Goal: Information Seeking & Learning: Find specific fact

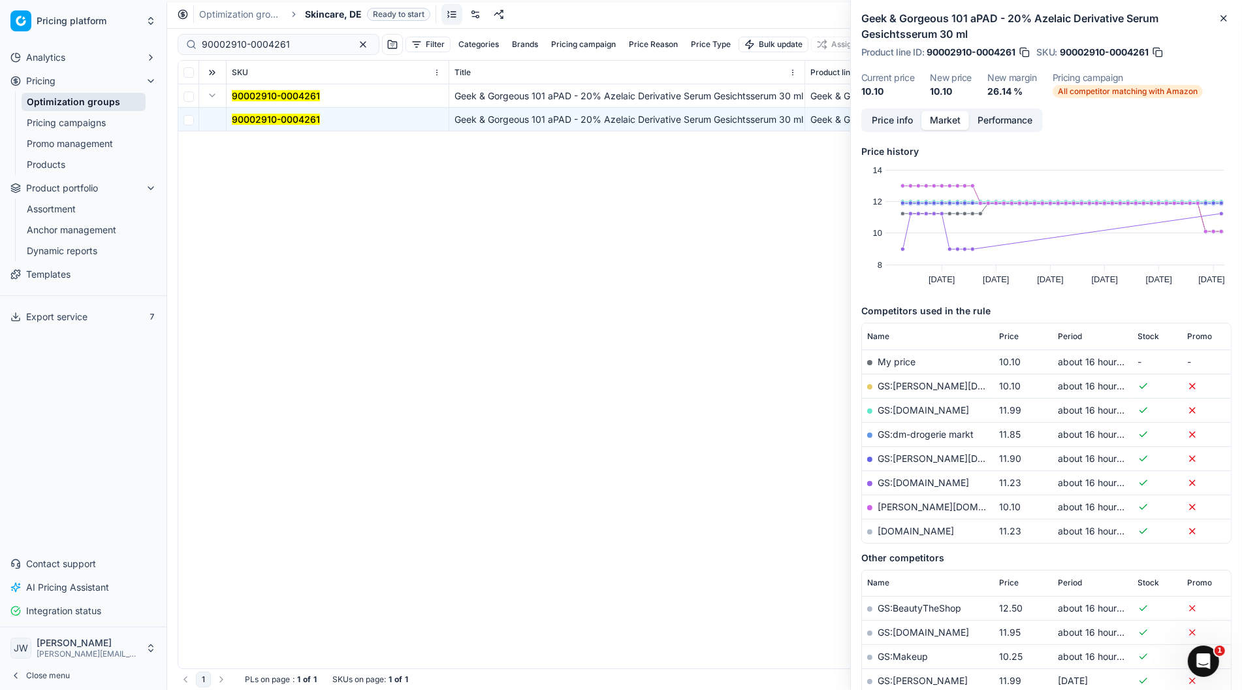
click at [94, 102] on link "Optimization groups" at bounding box center [84, 102] width 124 height 18
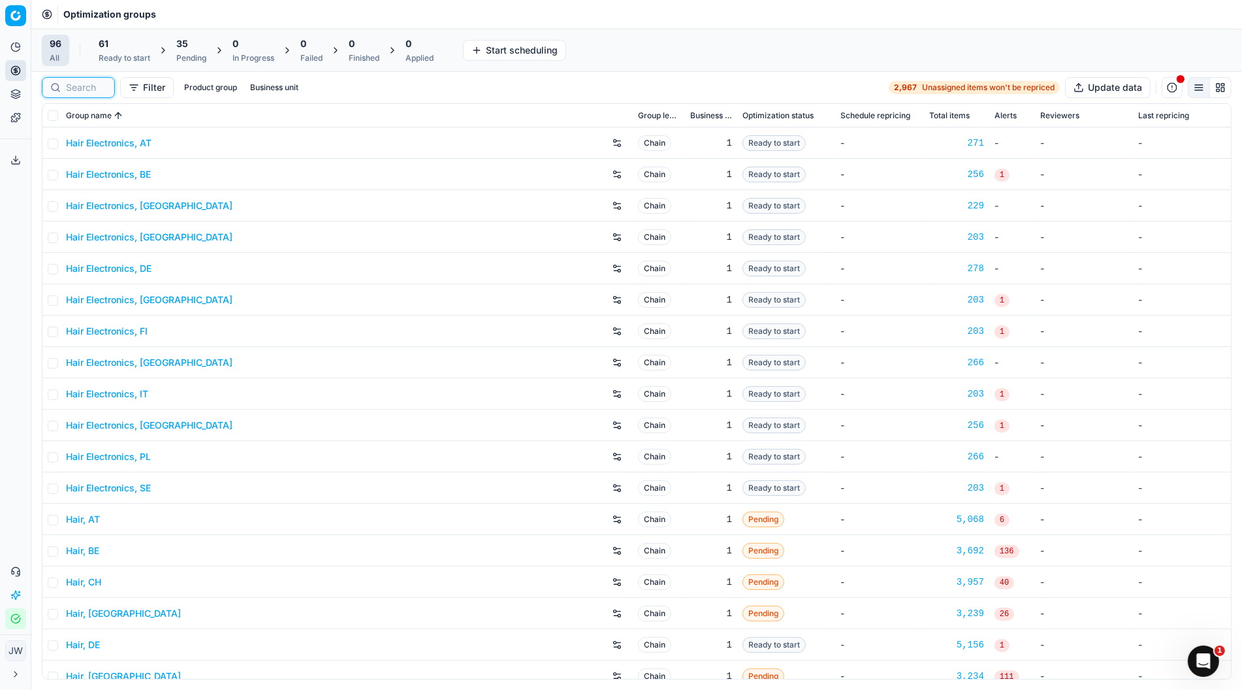
click at [84, 84] on input at bounding box center [86, 87] width 41 height 13
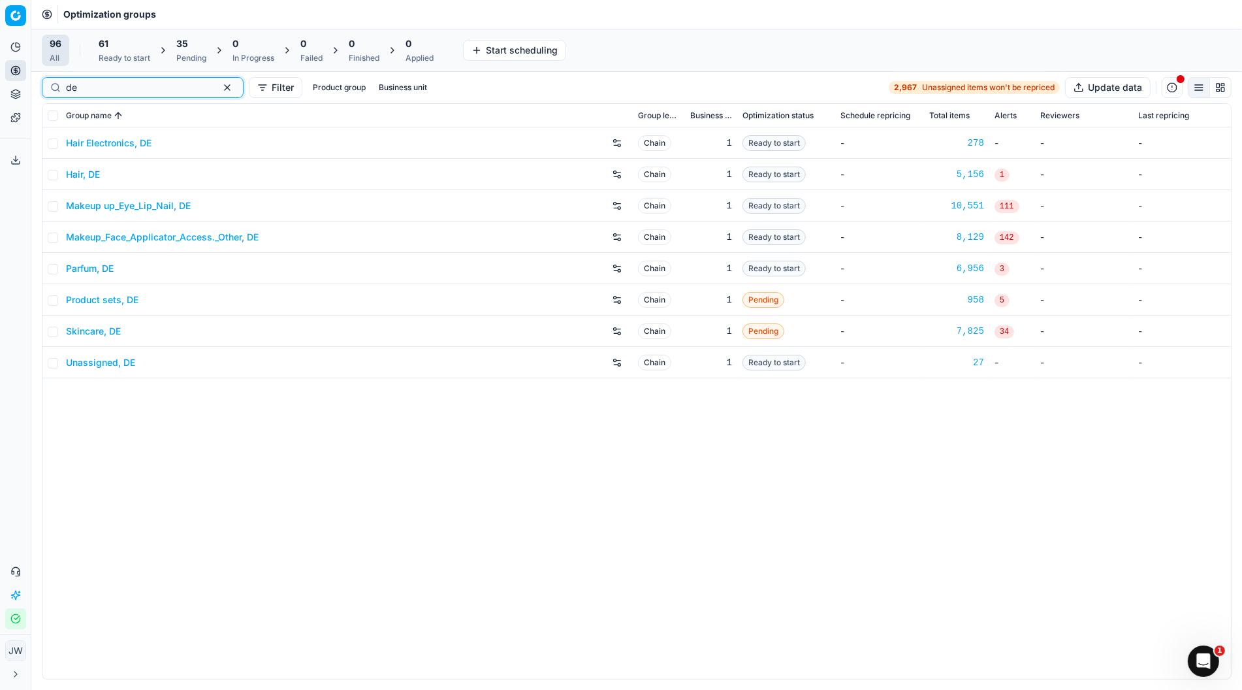
type input "de"
click at [95, 270] on link "Parfum, DE" at bounding box center [90, 268] width 48 height 13
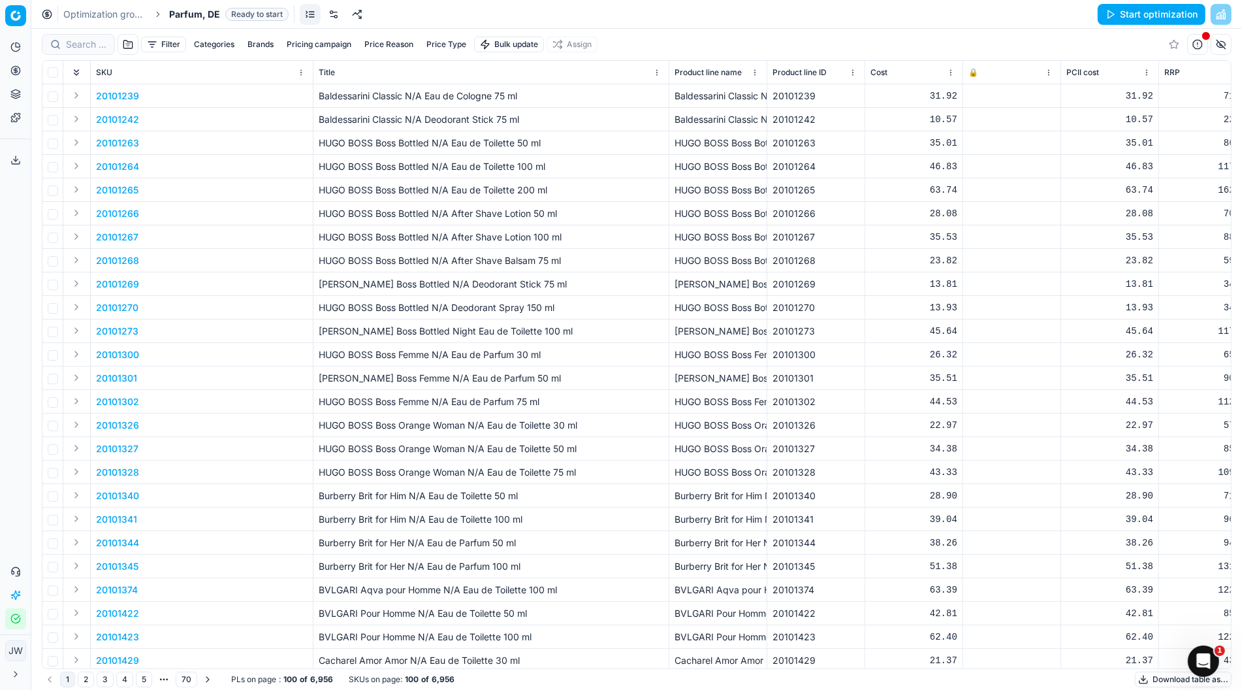
click at [20, 73] on icon at bounding box center [15, 70] width 10 height 10
click at [64, 91] on link "Optimization groups" at bounding box center [126, 95] width 152 height 18
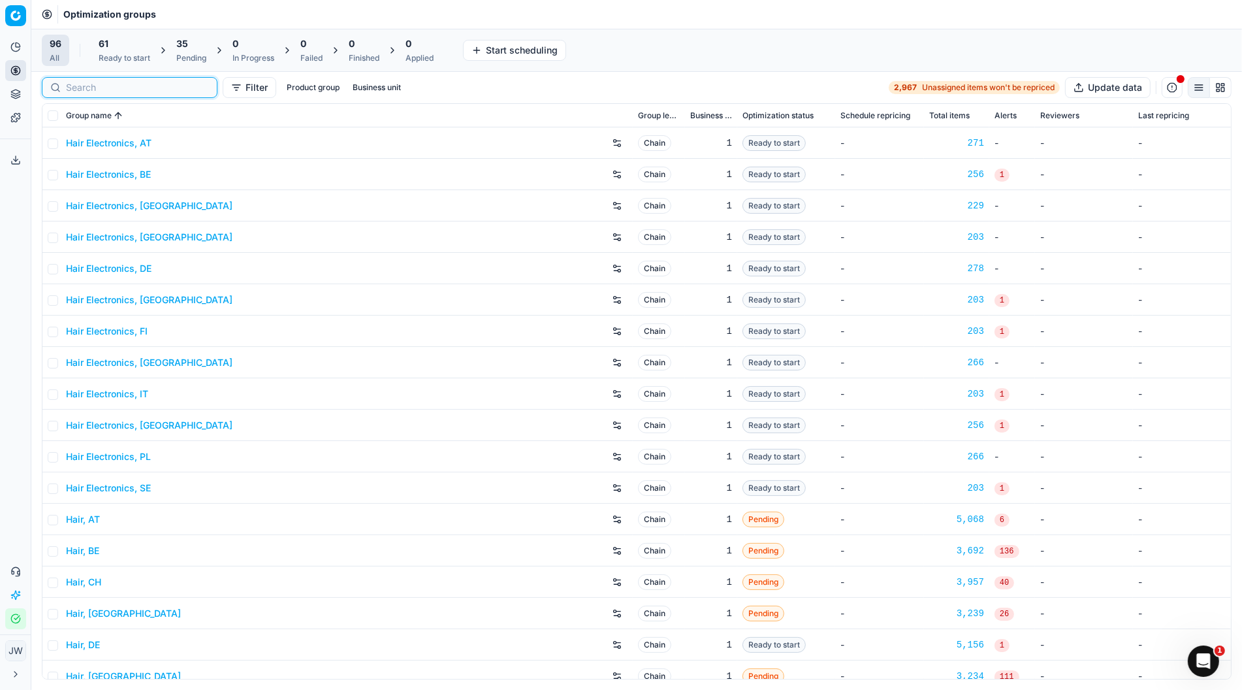
click at [74, 84] on input at bounding box center [137, 87] width 143 height 13
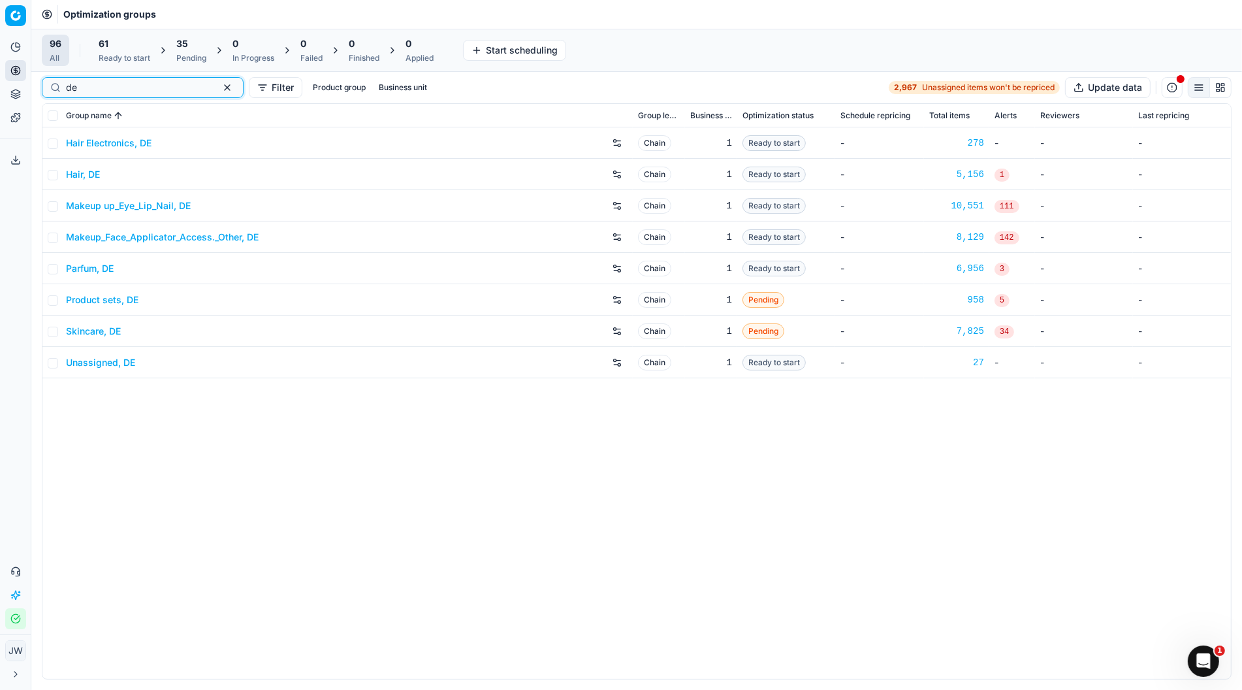
type input "de"
click at [101, 264] on link "Parfum, DE" at bounding box center [90, 268] width 48 height 13
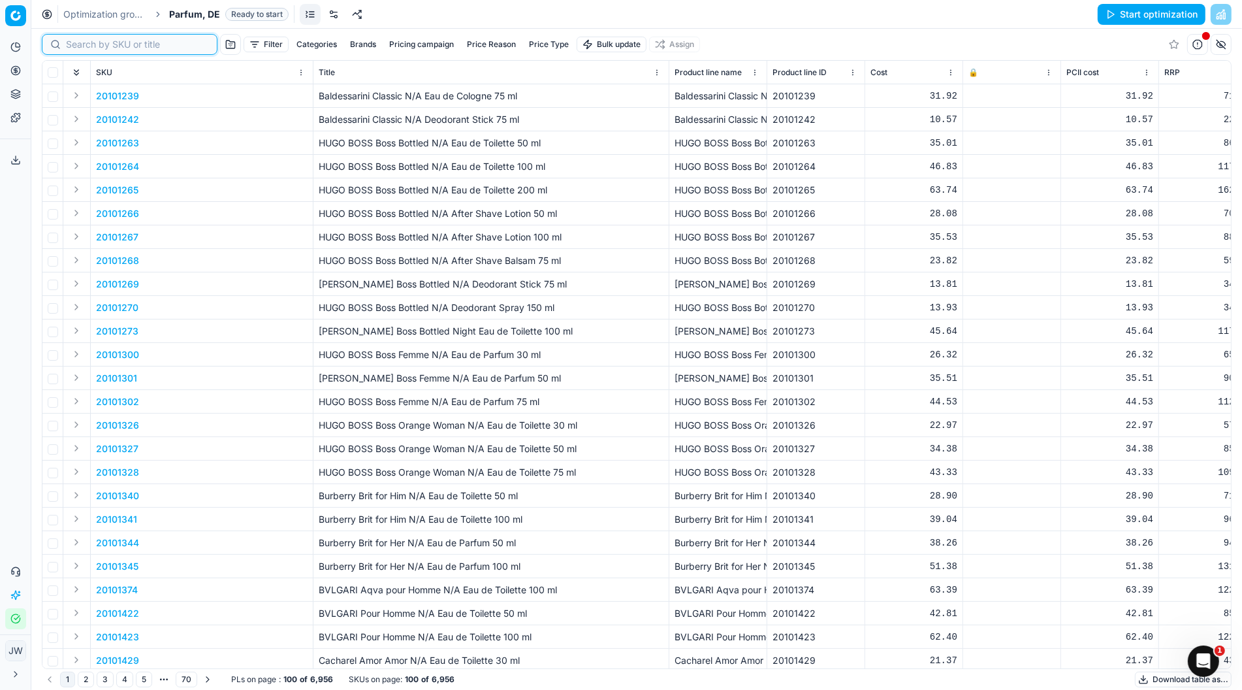
click at [80, 39] on input at bounding box center [137, 44] width 143 height 13
paste input "90015404-0023990"
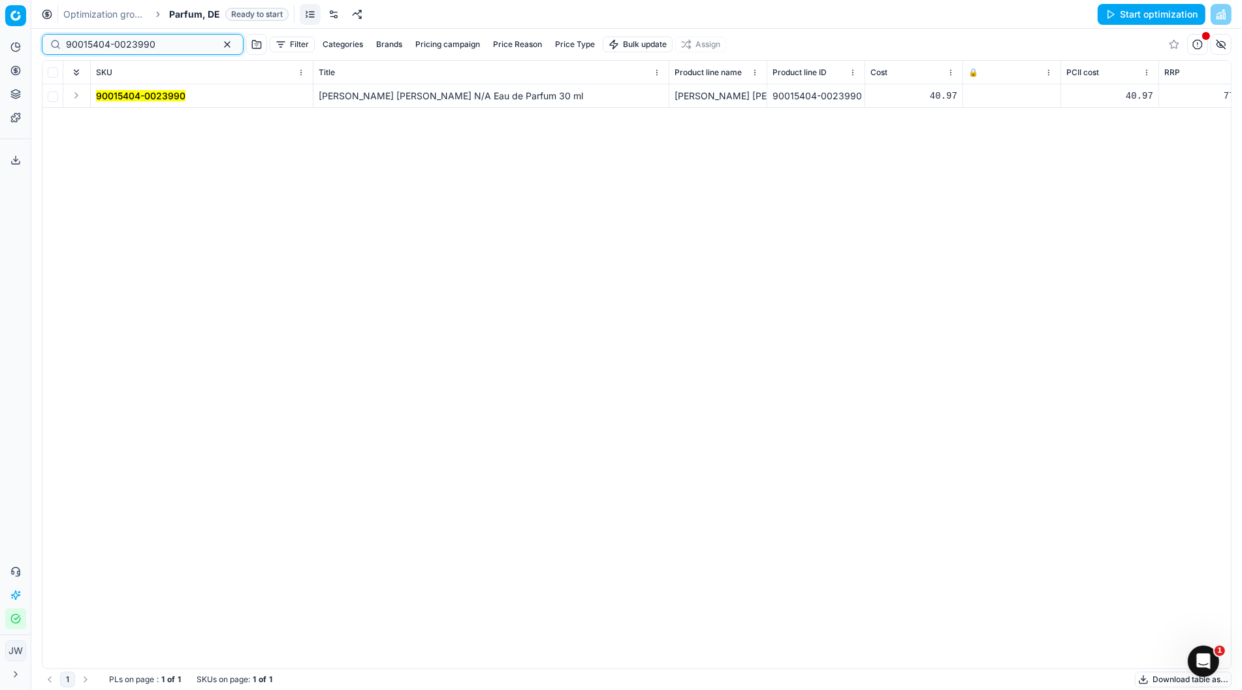
type input "90015404-0023990"
click at [78, 97] on button "Expand" at bounding box center [77, 96] width 16 height 16
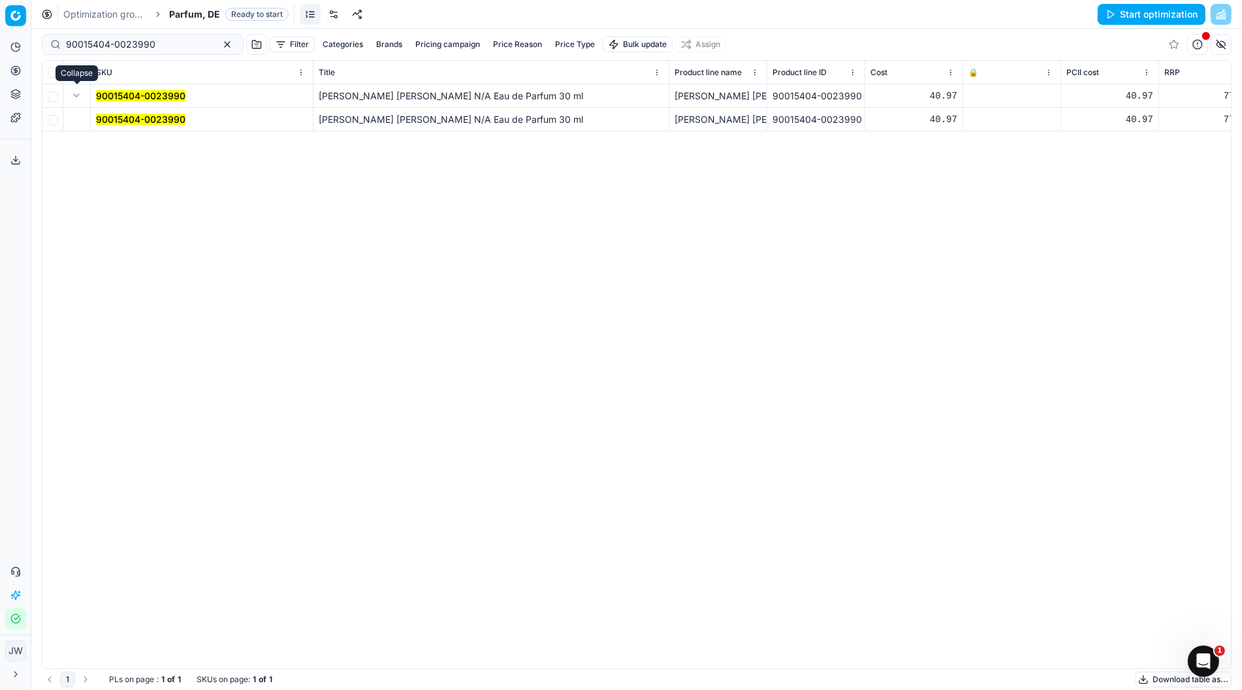
click at [116, 118] on mark "90015404-0023990" at bounding box center [140, 119] width 89 height 11
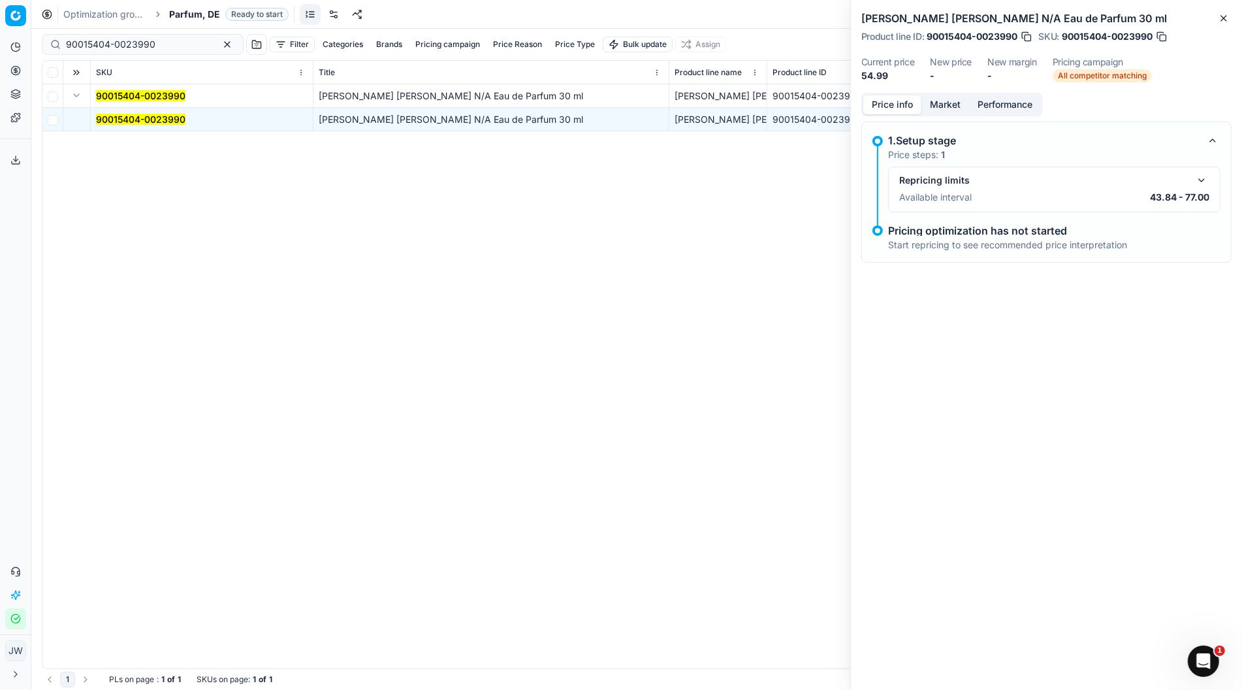
click at [1201, 179] on button "button" at bounding box center [1202, 180] width 16 height 16
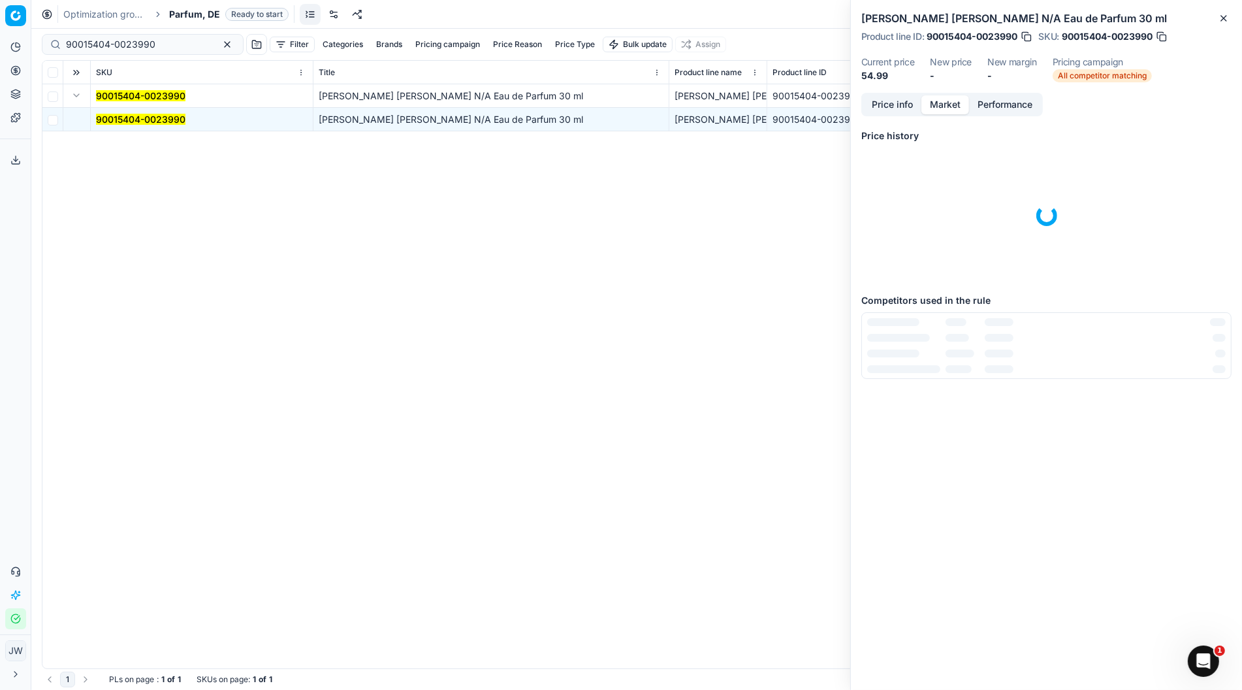
click at [946, 104] on button "Market" at bounding box center [946, 104] width 48 height 19
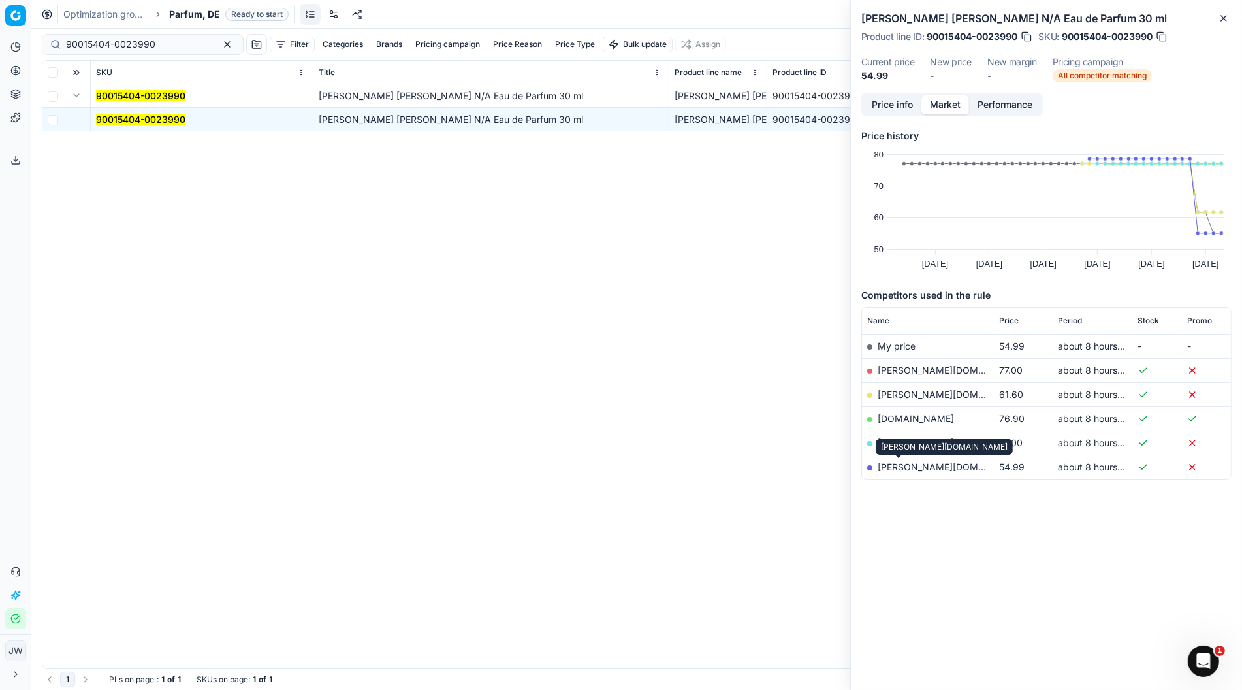
click at [909, 467] on link "pieper.de" at bounding box center [954, 466] width 152 height 11
click at [912, 395] on link "douglas.de" at bounding box center [954, 394] width 152 height 11
drag, startPoint x: 168, startPoint y: 48, endPoint x: 46, endPoint y: 47, distance: 121.5
click at [46, 47] on div "90015404-0023990" at bounding box center [143, 44] width 202 height 21
click at [219, 42] on button "button" at bounding box center [227, 45] width 16 height 16
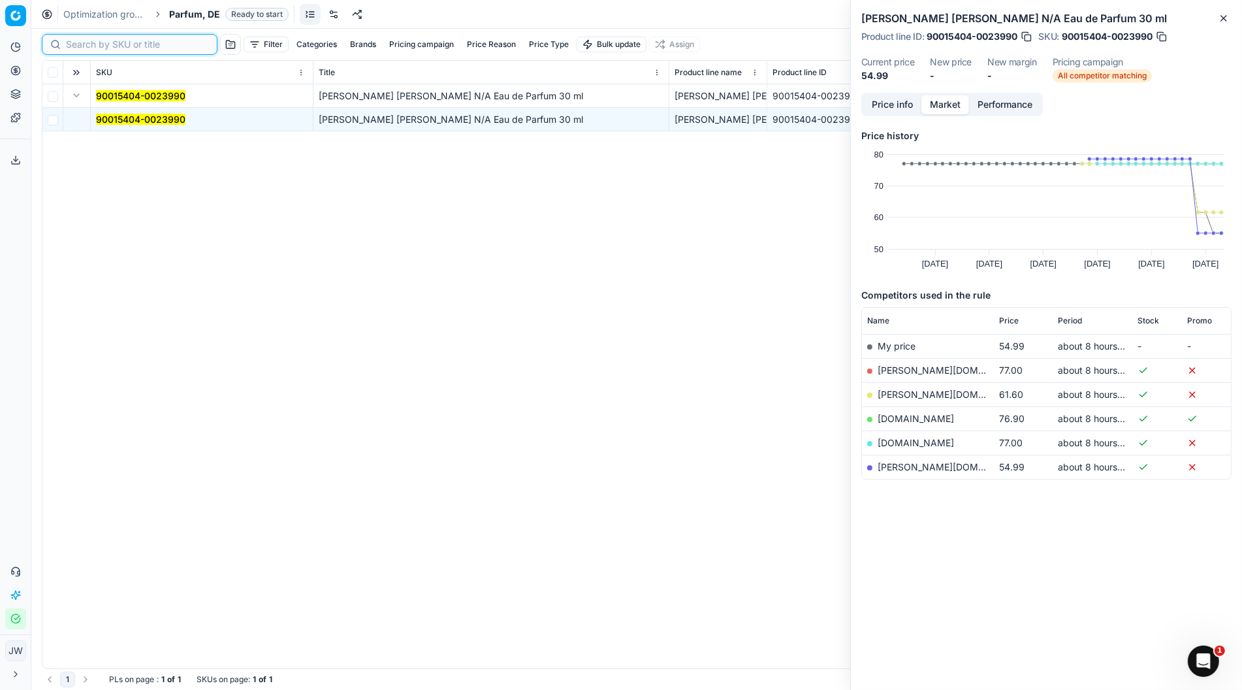
click at [84, 42] on input at bounding box center [137, 44] width 143 height 13
paste input "90015404-0023992"
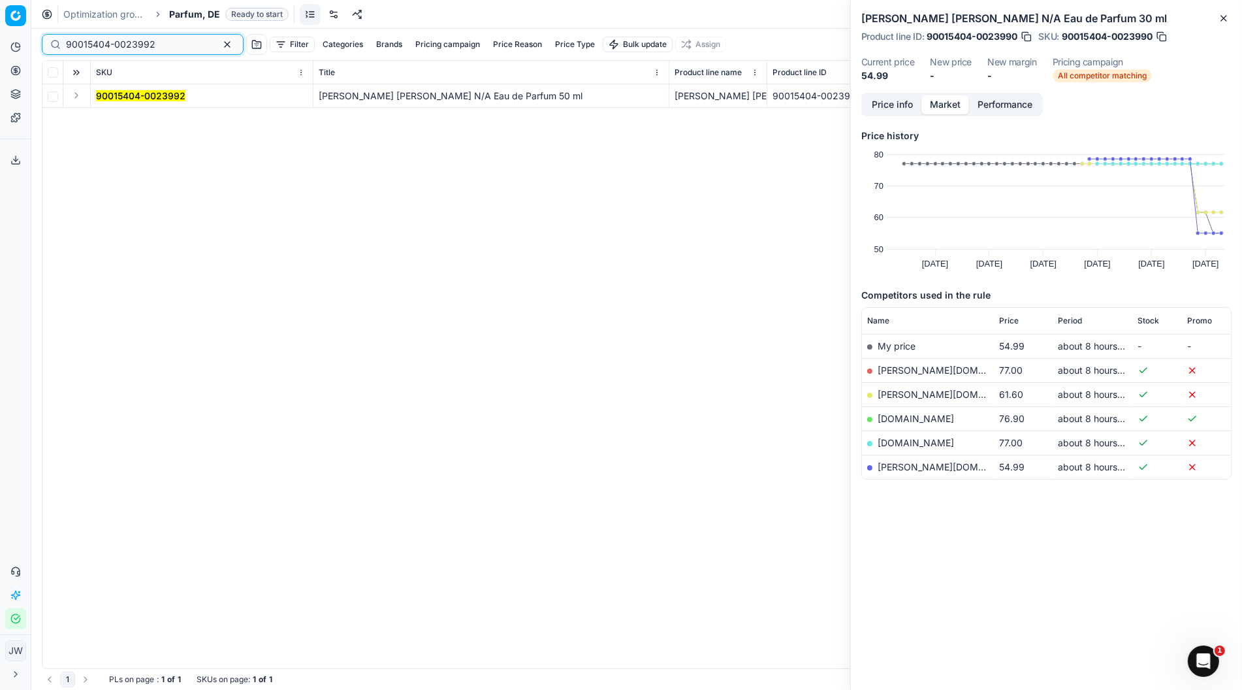
type input "90015404-0023992"
click at [82, 95] on button "Expand" at bounding box center [77, 96] width 16 height 16
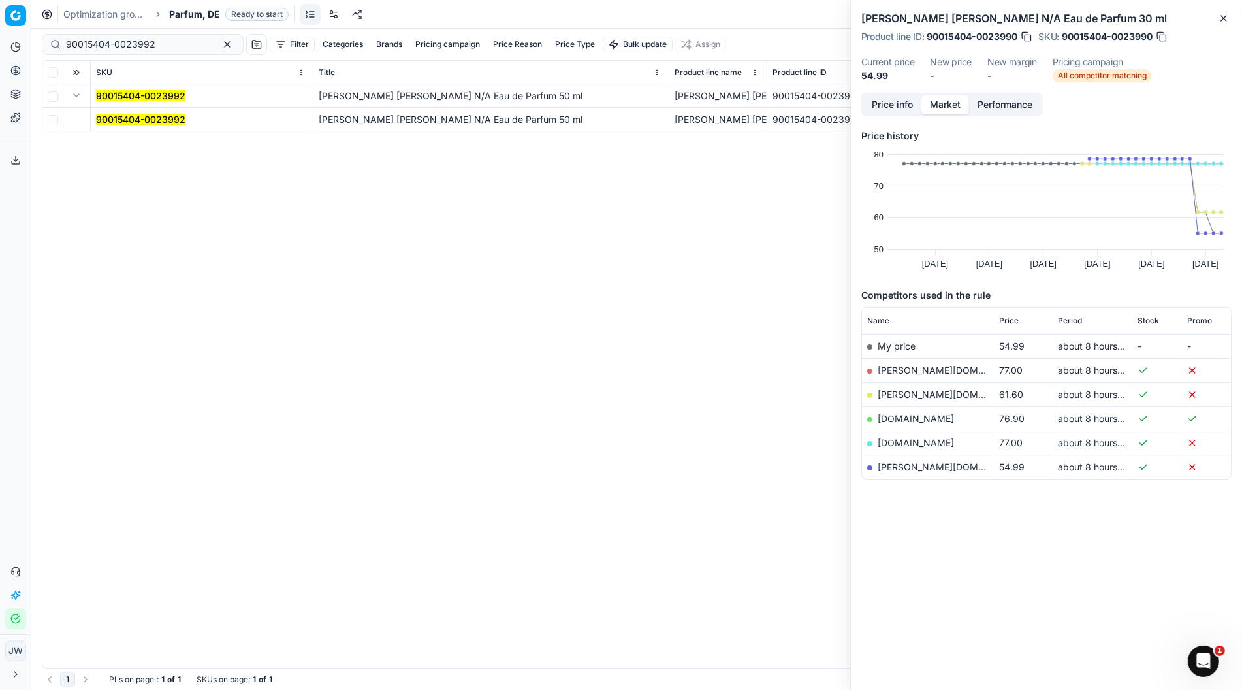
click at [105, 116] on mark "90015404-0023992" at bounding box center [140, 119] width 89 height 11
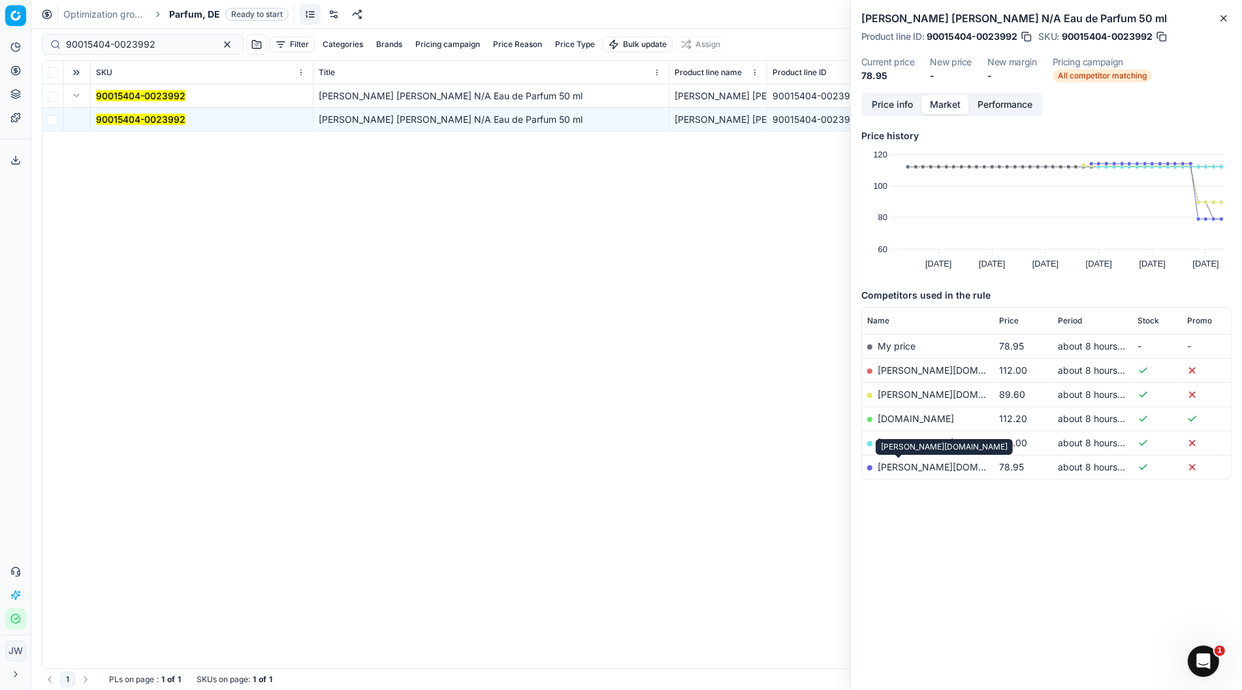
click at [907, 466] on link "pieper.de" at bounding box center [954, 466] width 152 height 11
drag, startPoint x: 168, startPoint y: 43, endPoint x: 55, endPoint y: 31, distance: 113.7
click at [55, 31] on div "90015404-0023992 Filter Categories Brands Pricing campaign Price Reason Price T…" at bounding box center [637, 44] width 1190 height 31
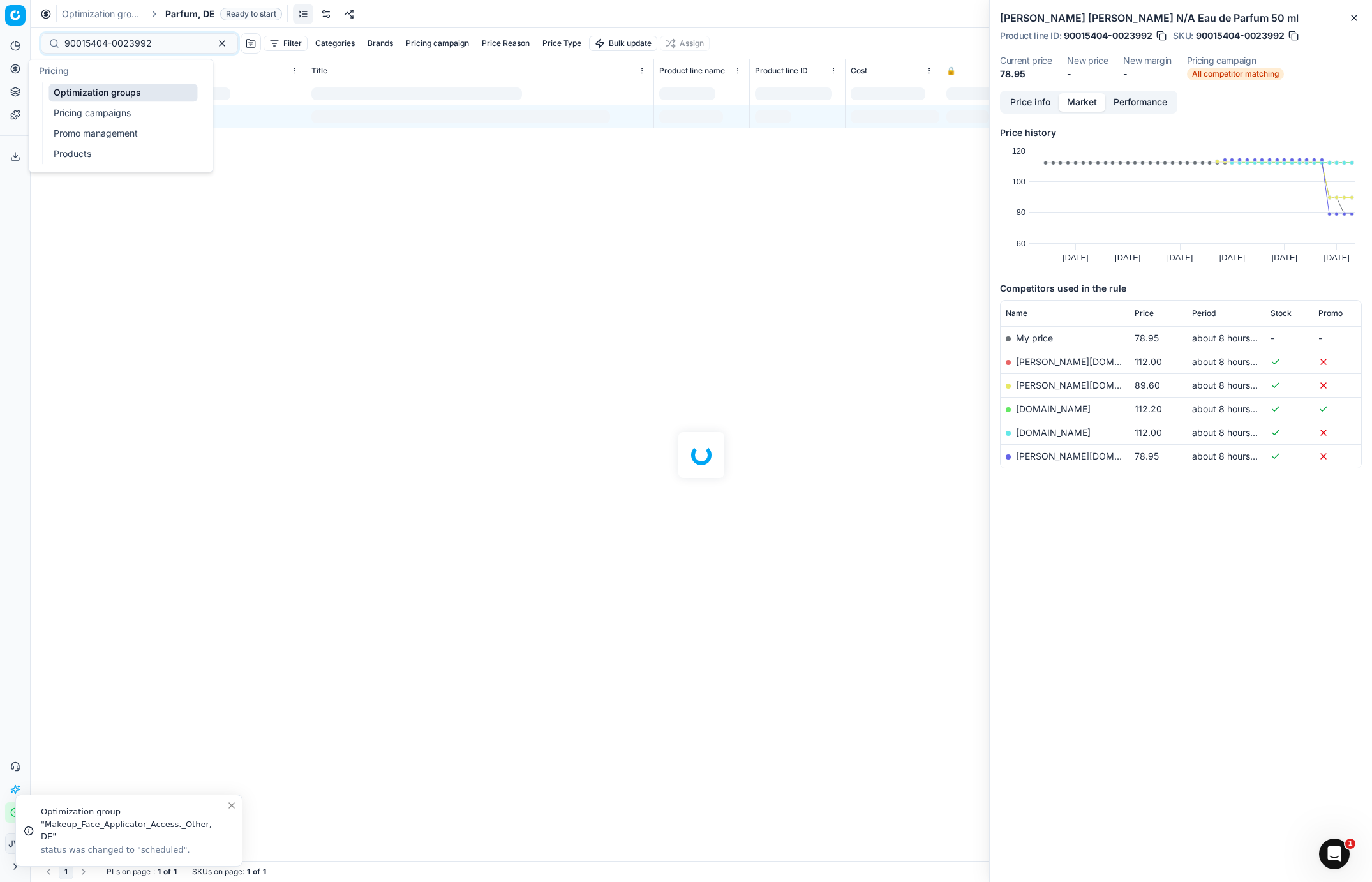
click at [21, 67] on button "Pricing" at bounding box center [15, 68] width 21 height 21
click at [62, 89] on link "Optimization groups" at bounding box center [123, 93] width 149 height 18
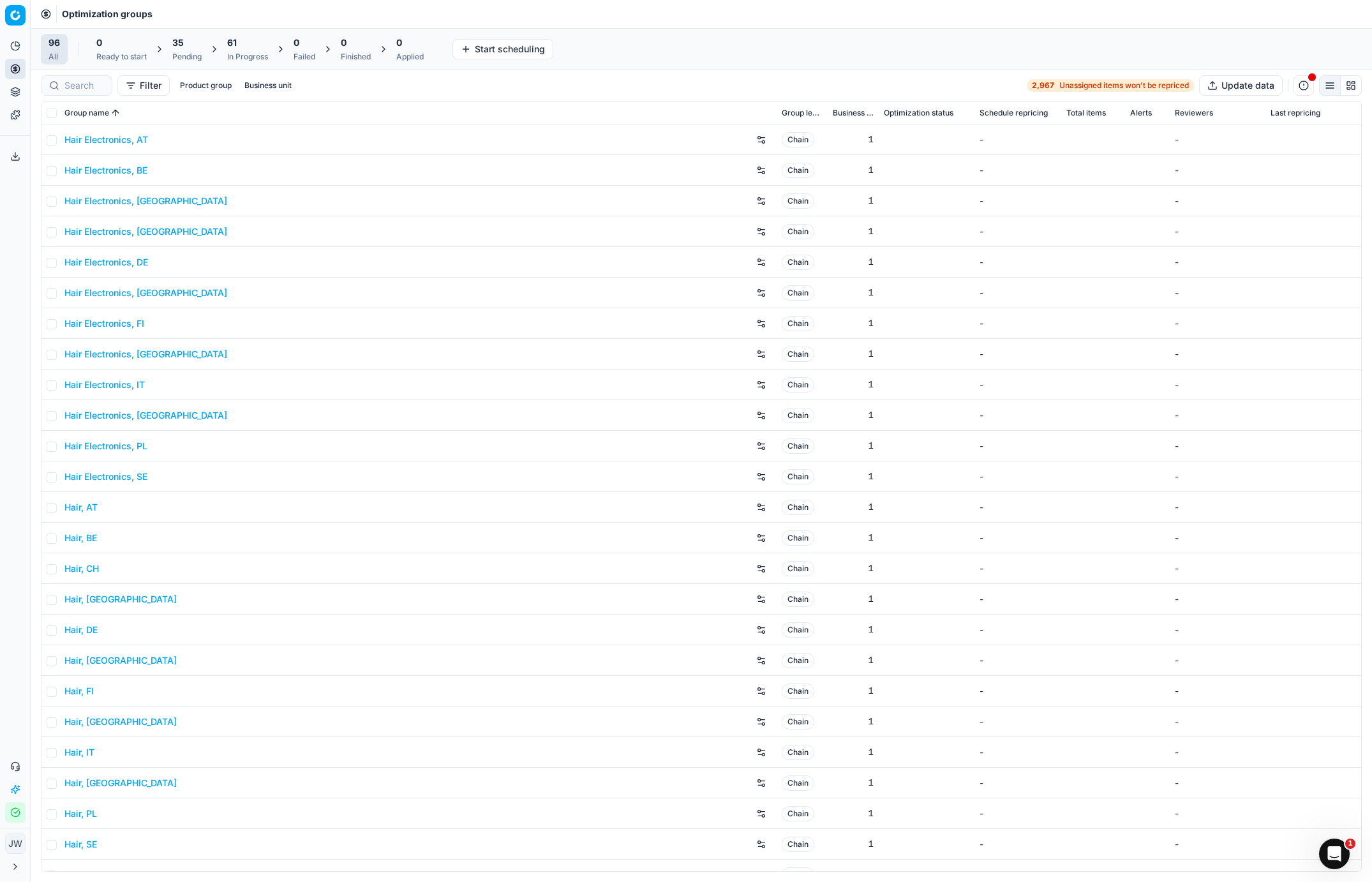
click at [193, 57] on div "Pending" at bounding box center [187, 57] width 29 height 10
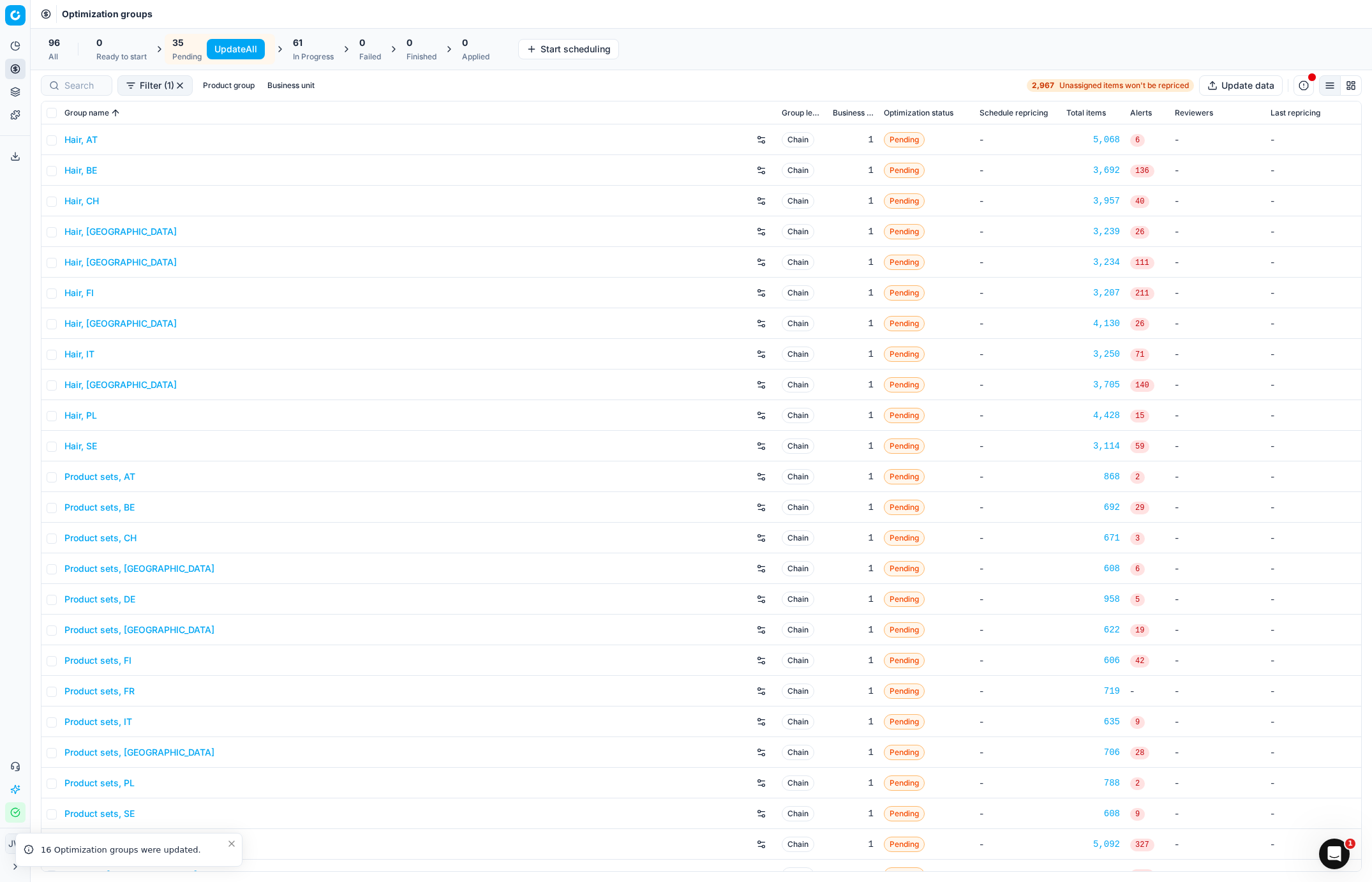
click at [238, 56] on button "Update All" at bounding box center [236, 49] width 58 height 21
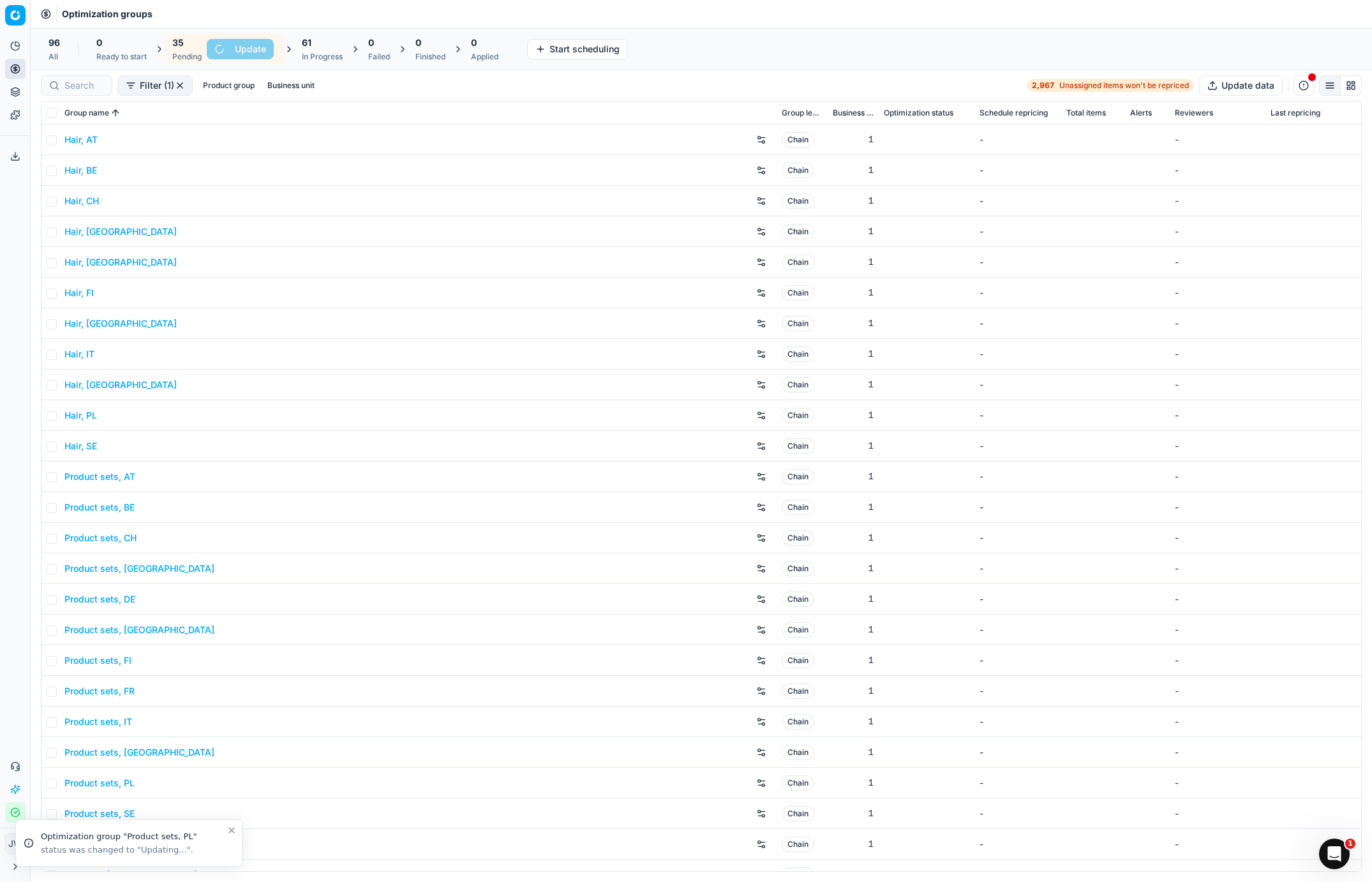
click at [322, 51] on div "61 In Progress" at bounding box center [322, 49] width 41 height 25
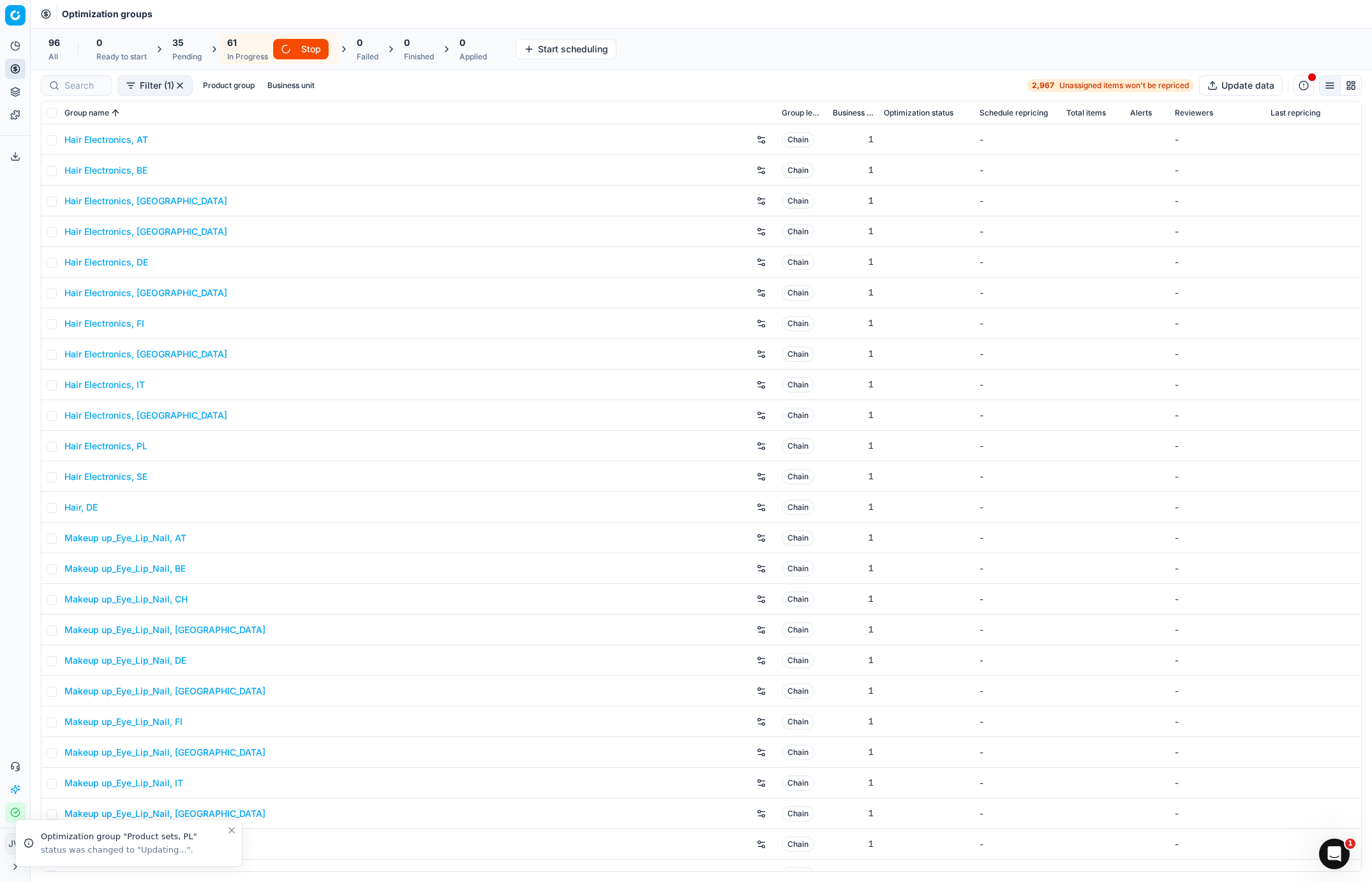
click at [391, 86] on div "Filter (1) Product group Business unit 2,967 Unassigned items won't be repriced…" at bounding box center [702, 85] width 1321 height 21
click at [6, 68] on button "Pricing" at bounding box center [15, 68] width 21 height 21
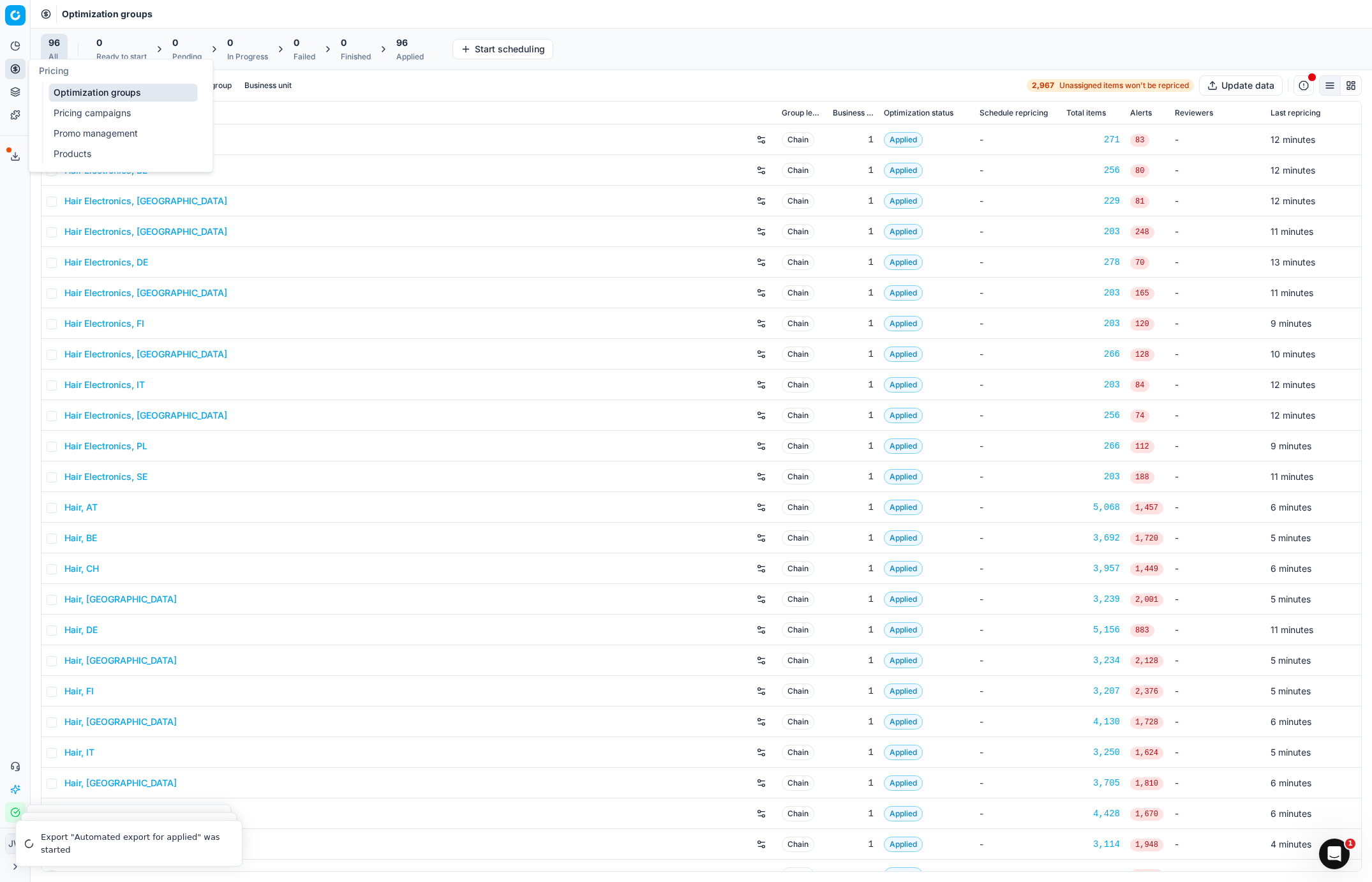
click at [14, 149] on button "Export service" at bounding box center [15, 156] width 21 height 21
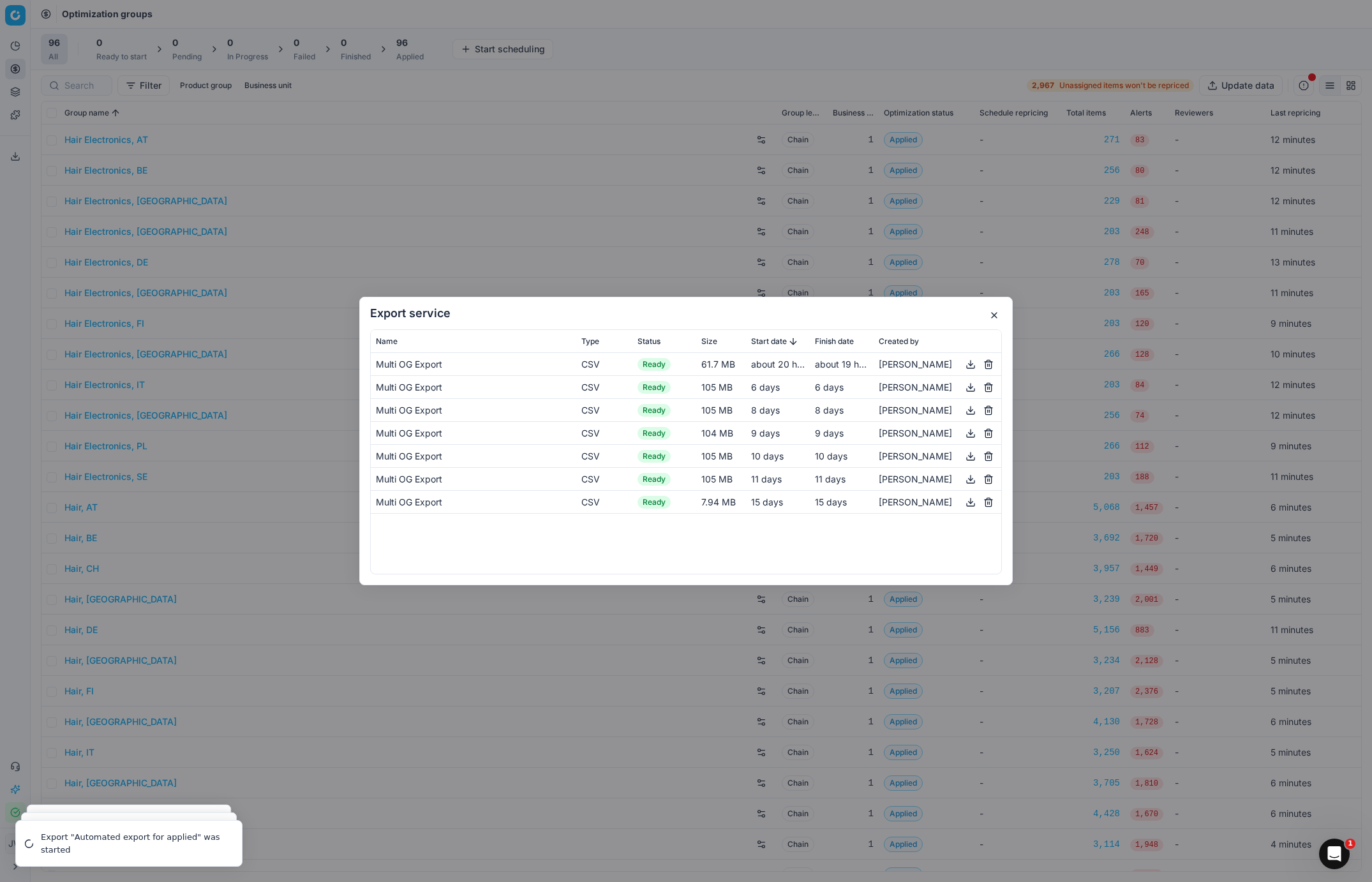
click at [14, 189] on div "Export service Name Type Status Size Start date Finish date Created by Multi OG…" at bounding box center [686, 441] width 1372 height 882
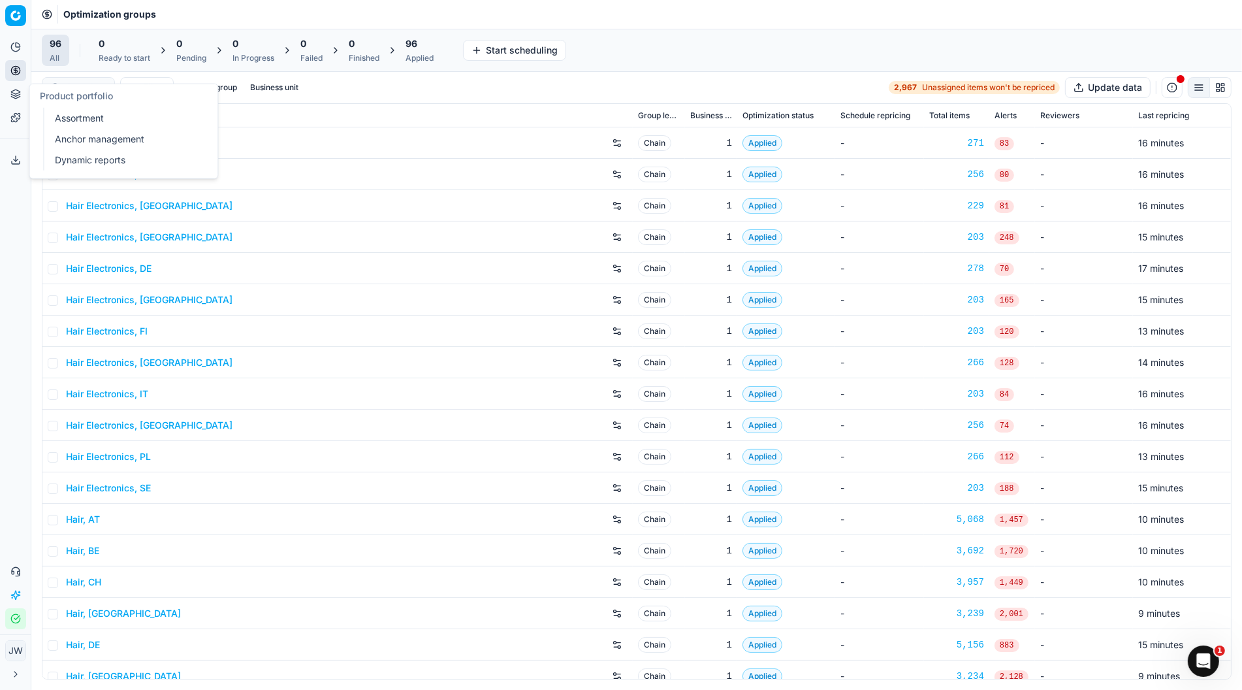
click at [70, 118] on link "Assortment" at bounding box center [126, 118] width 152 height 18
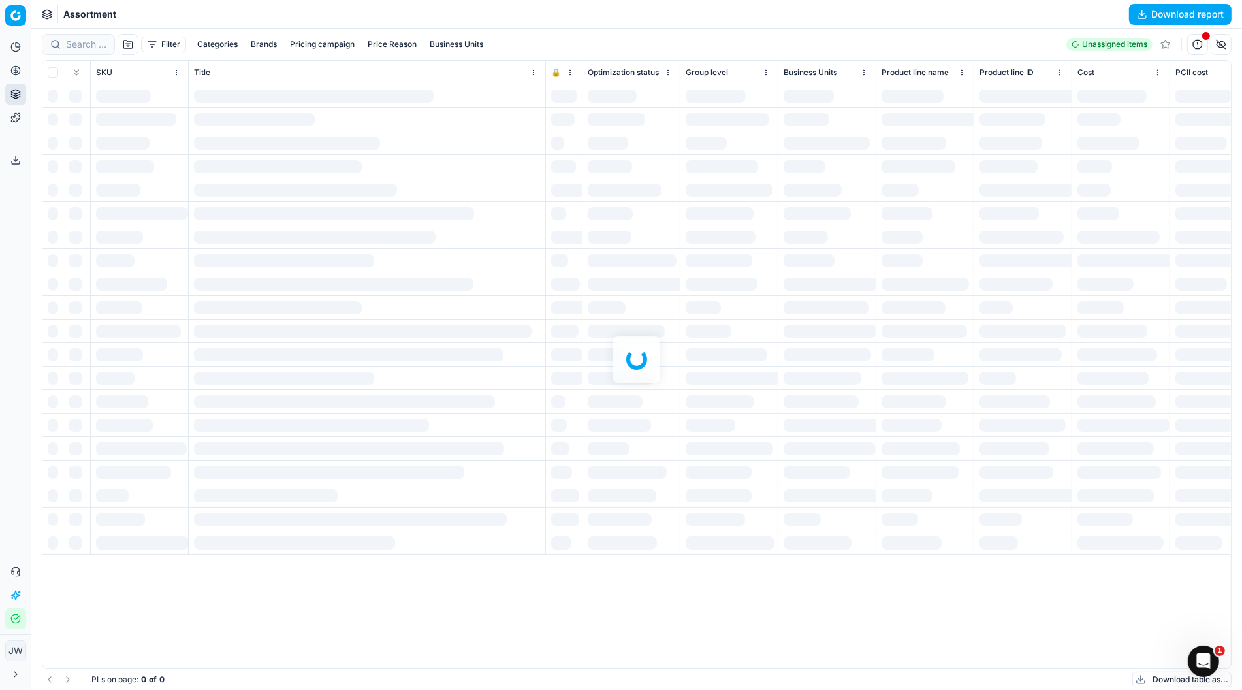
click at [75, 44] on div at bounding box center [636, 359] width 1211 height 661
click at [79, 46] on div at bounding box center [636, 359] width 1211 height 661
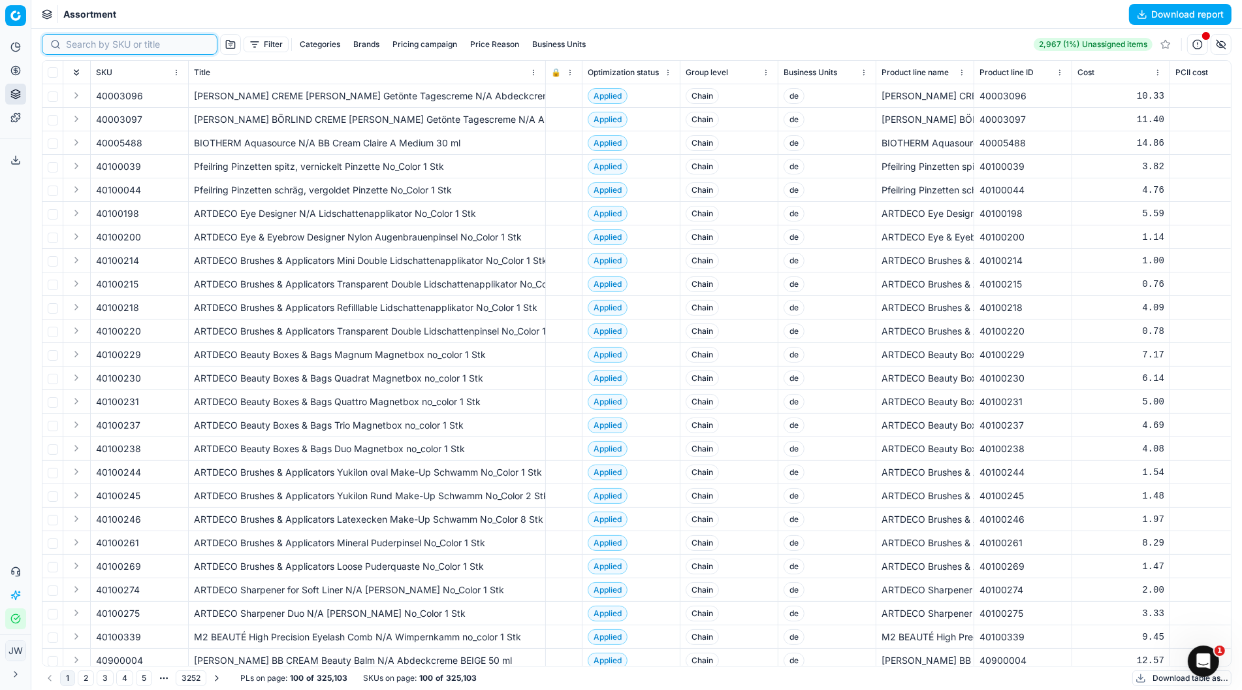
click at [79, 46] on input at bounding box center [137, 44] width 143 height 13
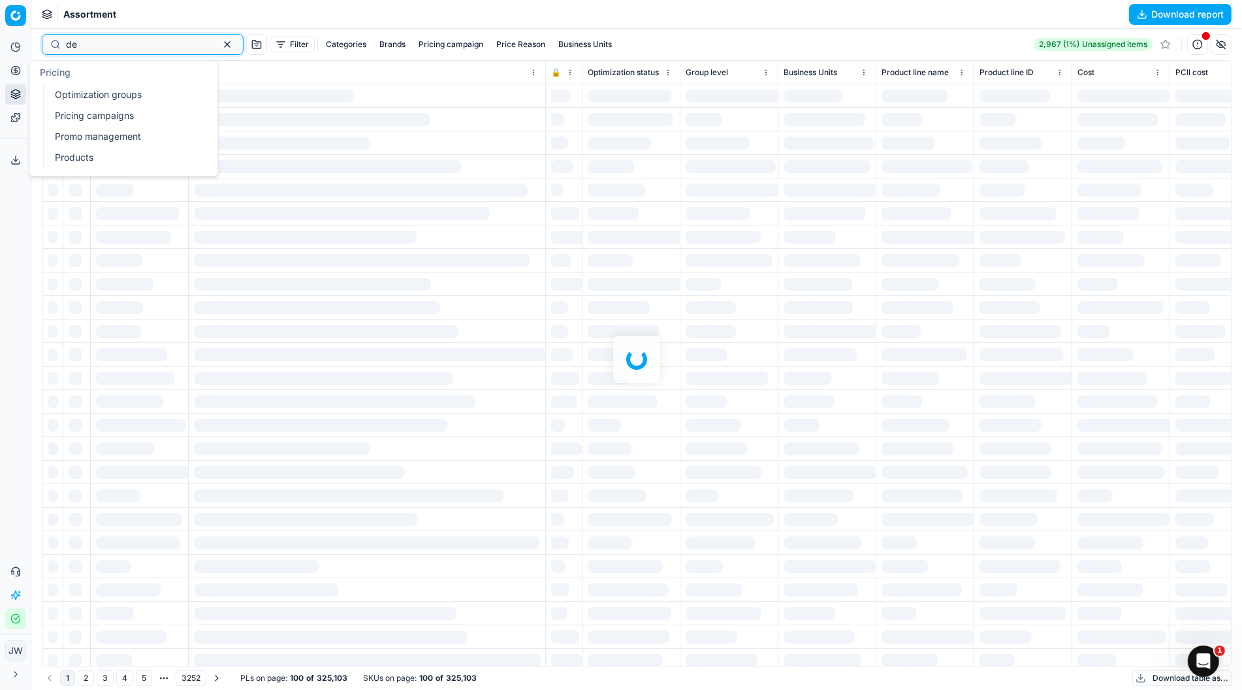
type input "de"
click at [17, 71] on icon at bounding box center [15, 70] width 3 height 3
click at [69, 100] on link "Optimization groups" at bounding box center [126, 95] width 152 height 18
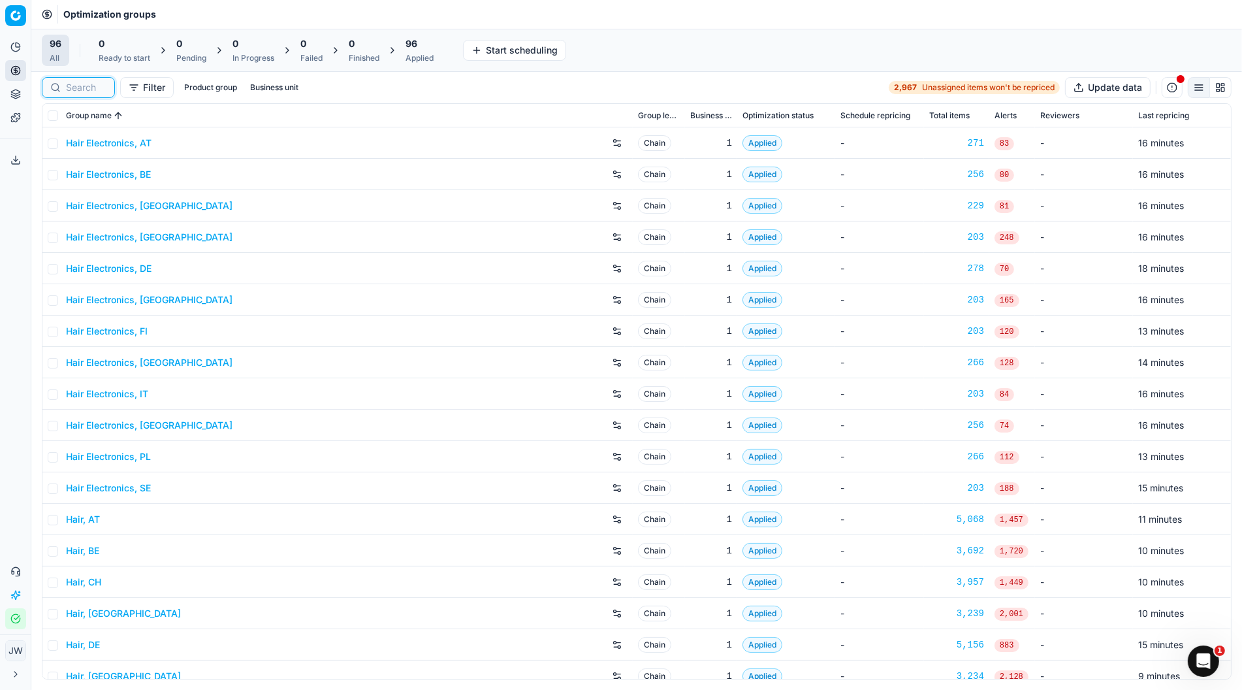
click at [96, 91] on input at bounding box center [86, 87] width 41 height 13
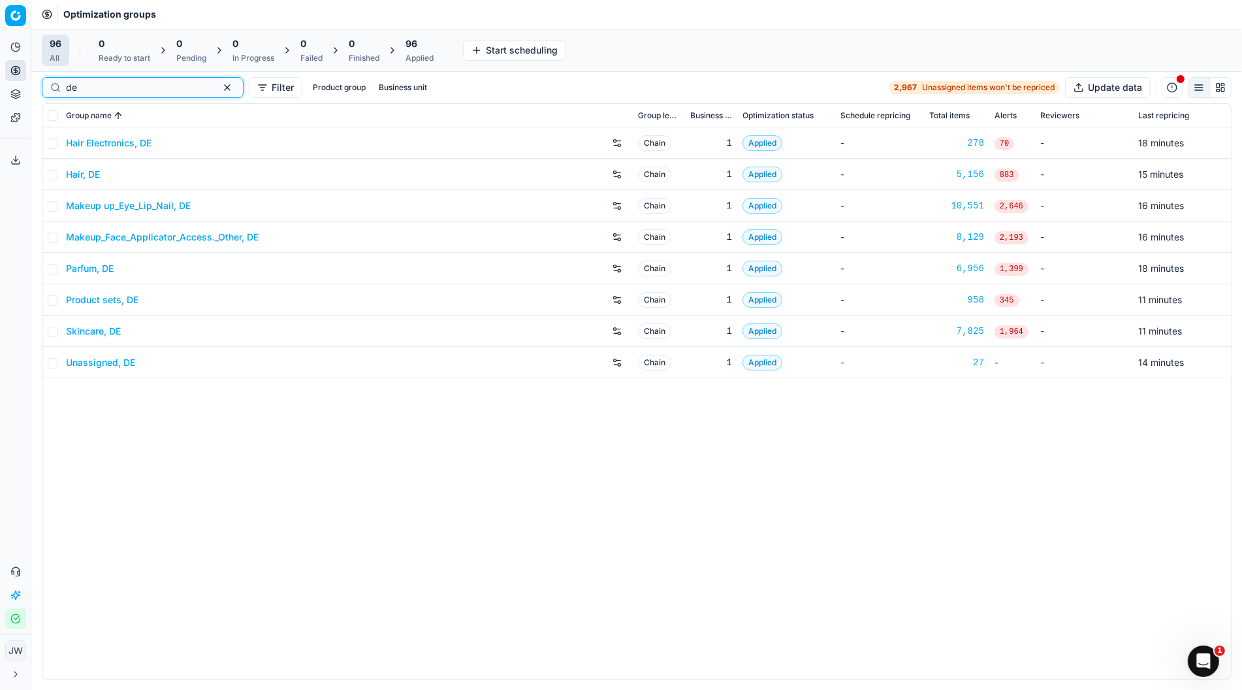
type input "de"
click at [99, 271] on link "Parfum, DE" at bounding box center [90, 268] width 48 height 13
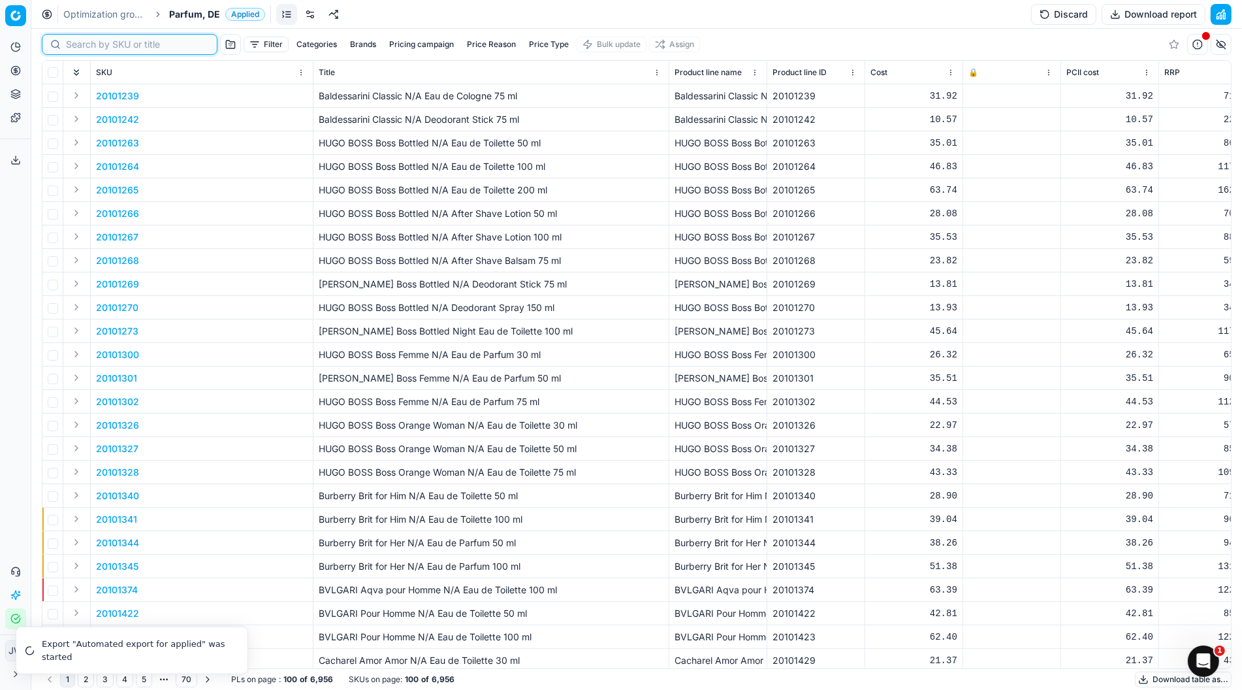
click at [99, 45] on input at bounding box center [137, 44] width 143 height 13
paste input "90006465-0009850"
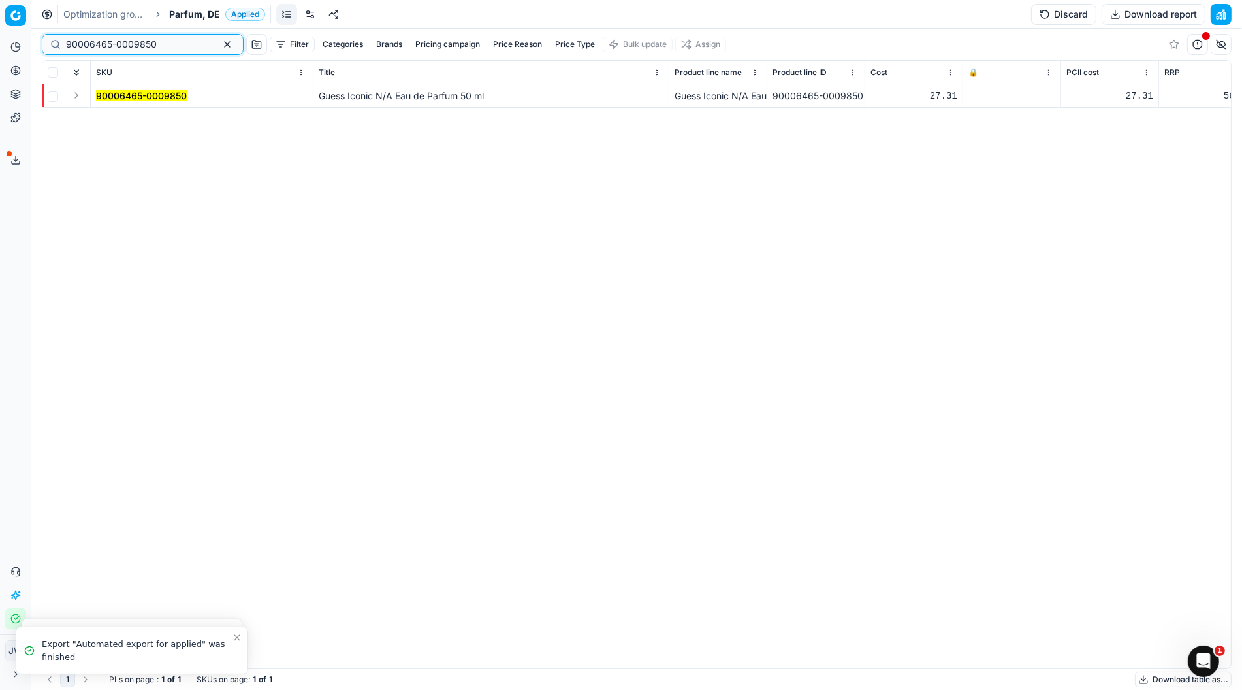
type input "90006465-0009850"
click at [77, 100] on button "Expand" at bounding box center [77, 96] width 16 height 16
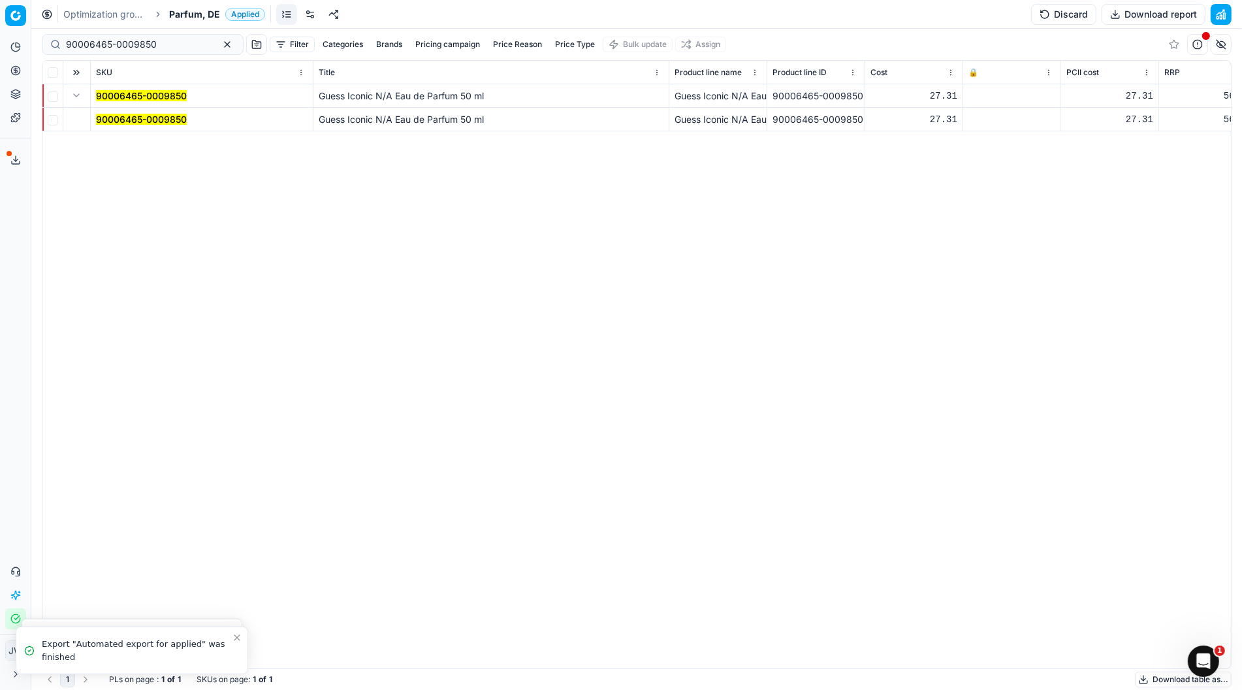
click at [103, 116] on mark "90006465-0009850" at bounding box center [141, 119] width 91 height 11
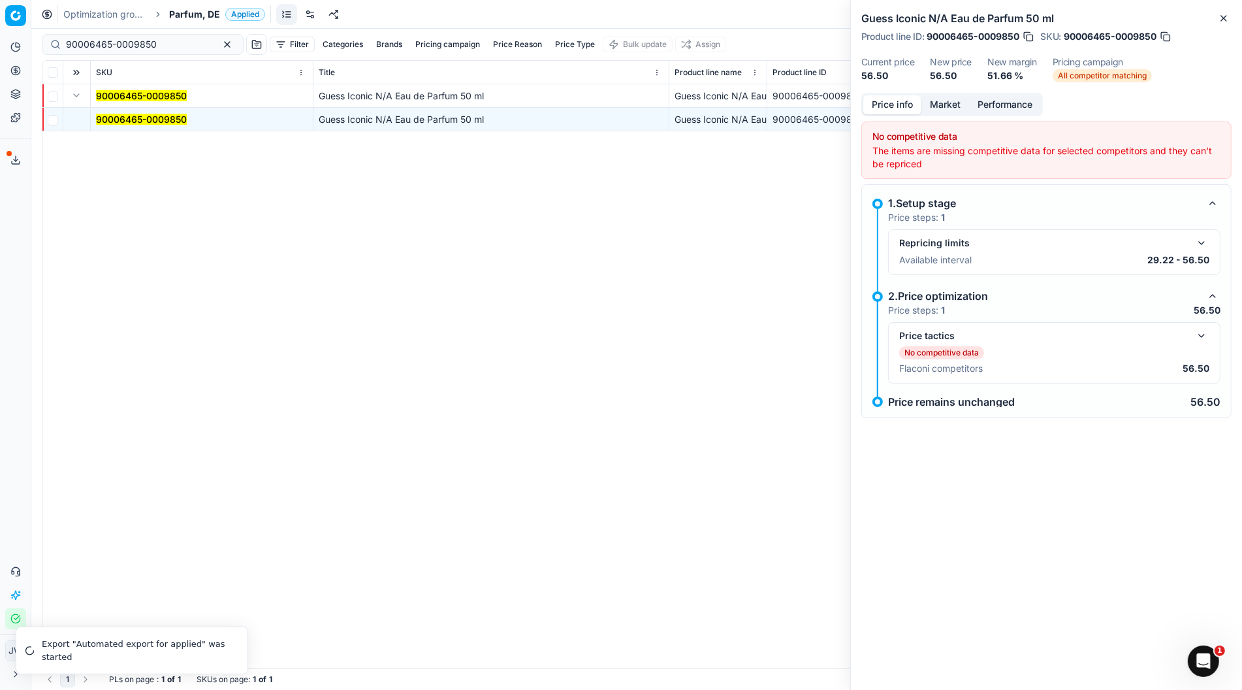
click at [1204, 331] on button "button" at bounding box center [1202, 336] width 16 height 16
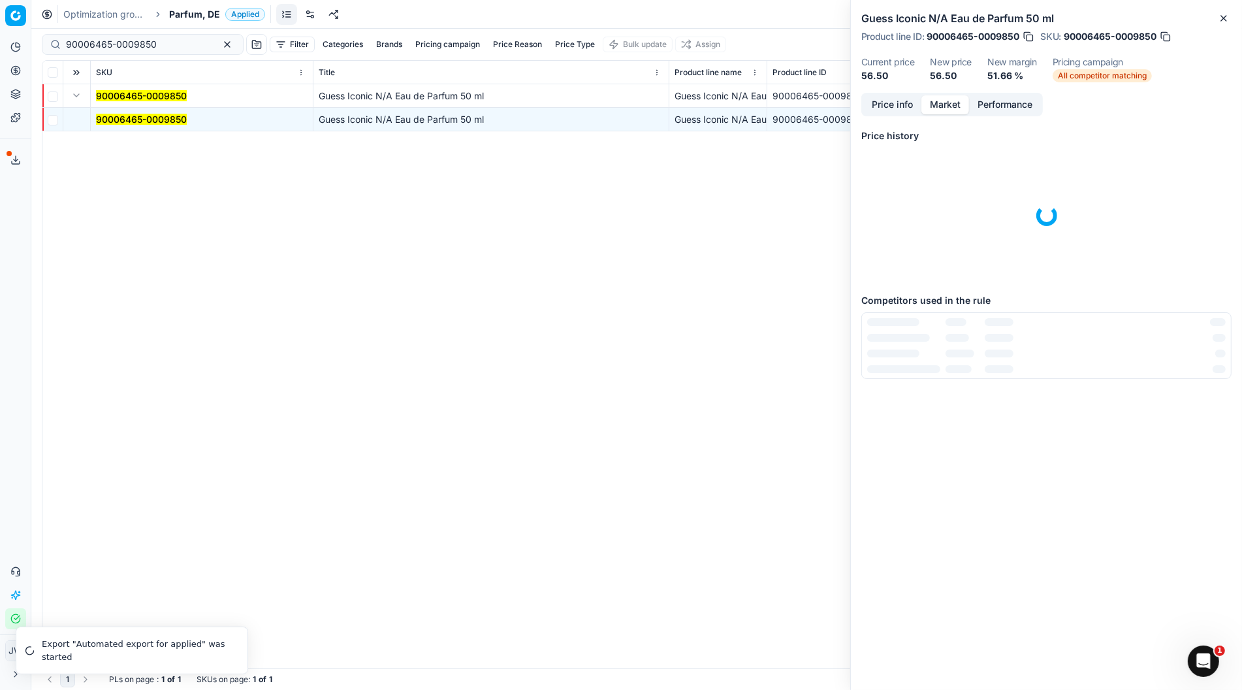
click at [953, 106] on button "Market" at bounding box center [946, 104] width 48 height 19
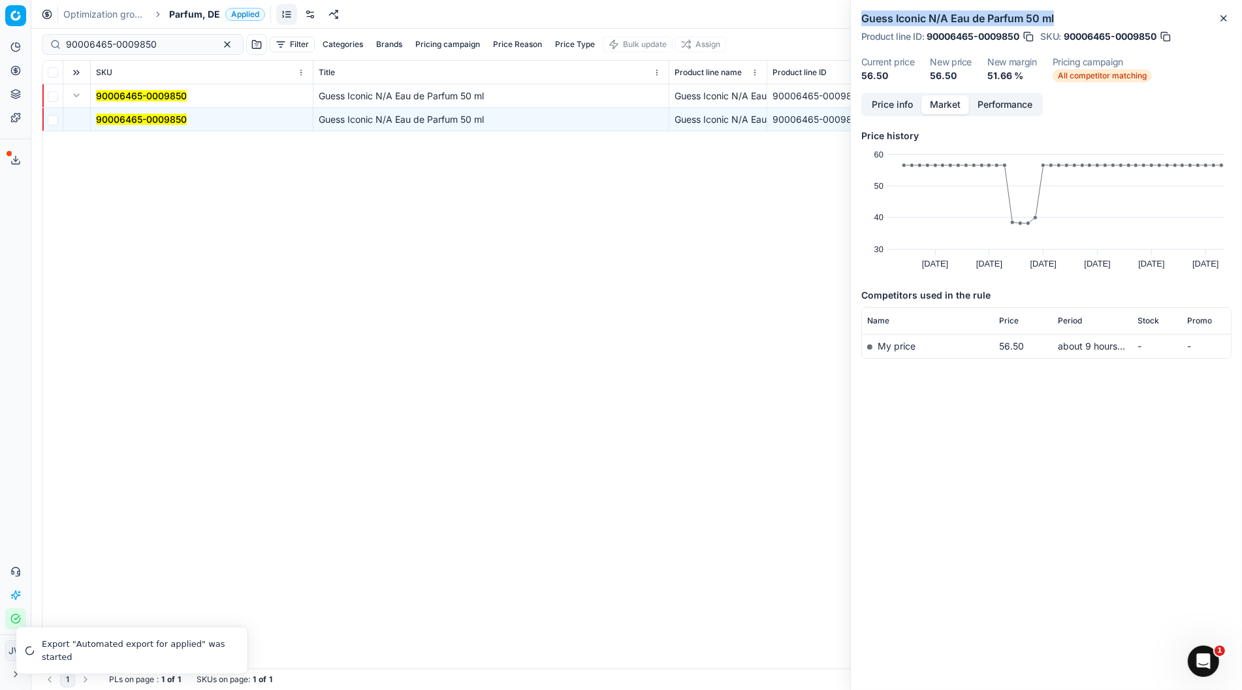
drag, startPoint x: 864, startPoint y: 16, endPoint x: 1056, endPoint y: 18, distance: 192.1
click at [1056, 18] on h2 "Guess Iconic N/A Eau de Parfum 50 ml" at bounding box center [1047, 18] width 370 height 16
copy h2 "Guess Iconic N/A Eau de Parfum 50 ml"
click at [19, 74] on icon at bounding box center [15, 70] width 10 height 10
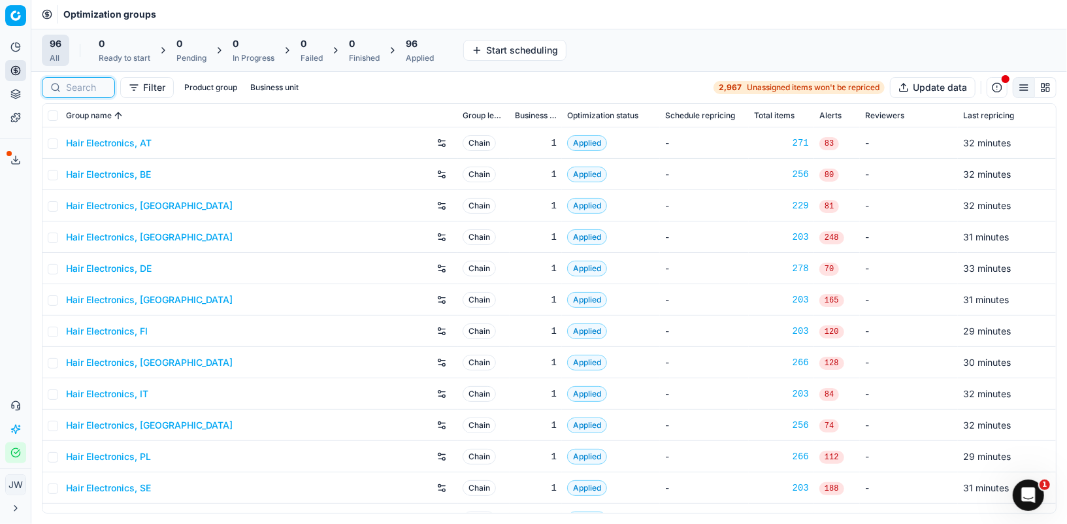
click at [97, 88] on input at bounding box center [86, 87] width 41 height 13
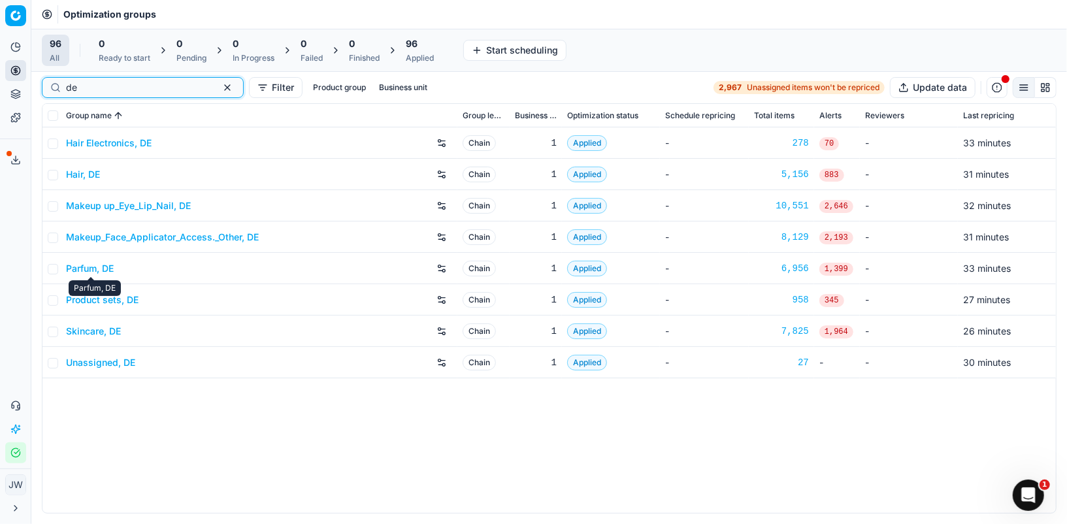
type input "de"
click at [101, 271] on link "Parfum, DE" at bounding box center [90, 268] width 48 height 13
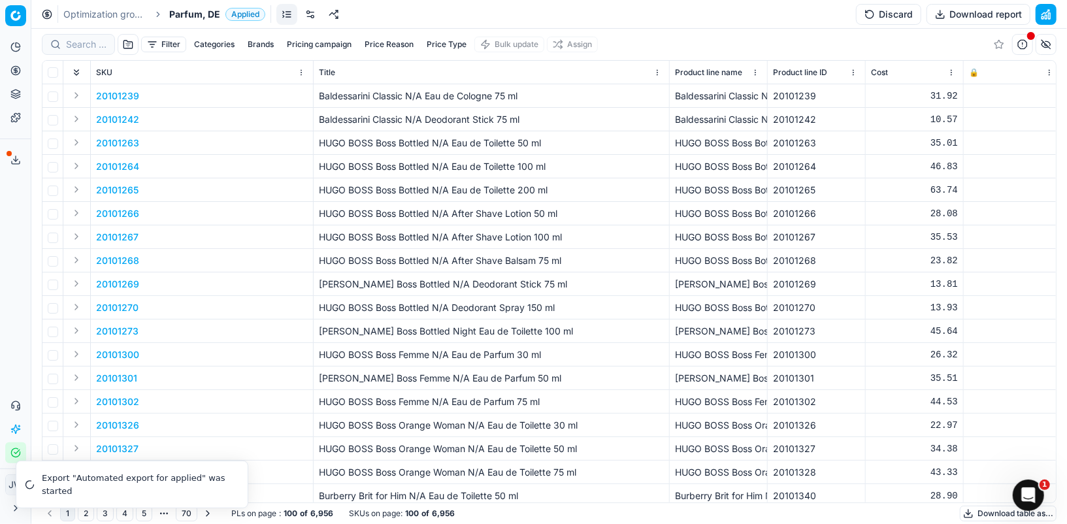
click at [85, 34] on div at bounding box center [78, 44] width 73 height 21
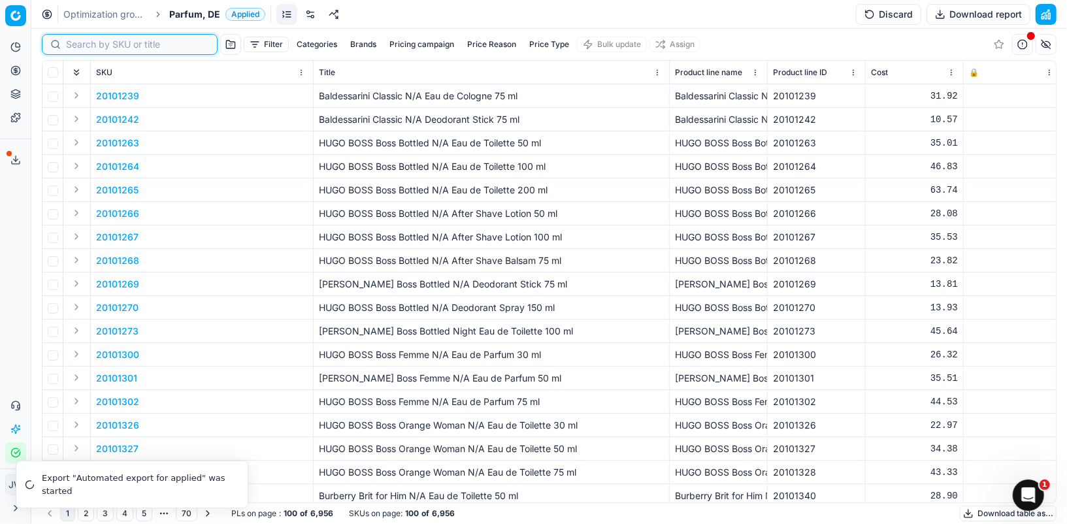
paste input "90015404-0023990"
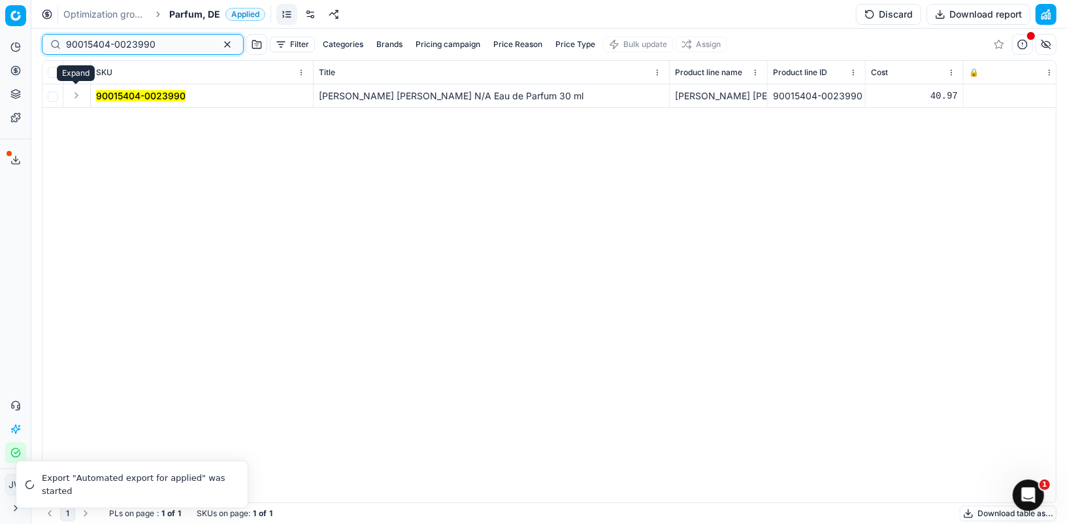
type input "90015404-0023990"
click at [76, 99] on button "Expand" at bounding box center [77, 96] width 16 height 16
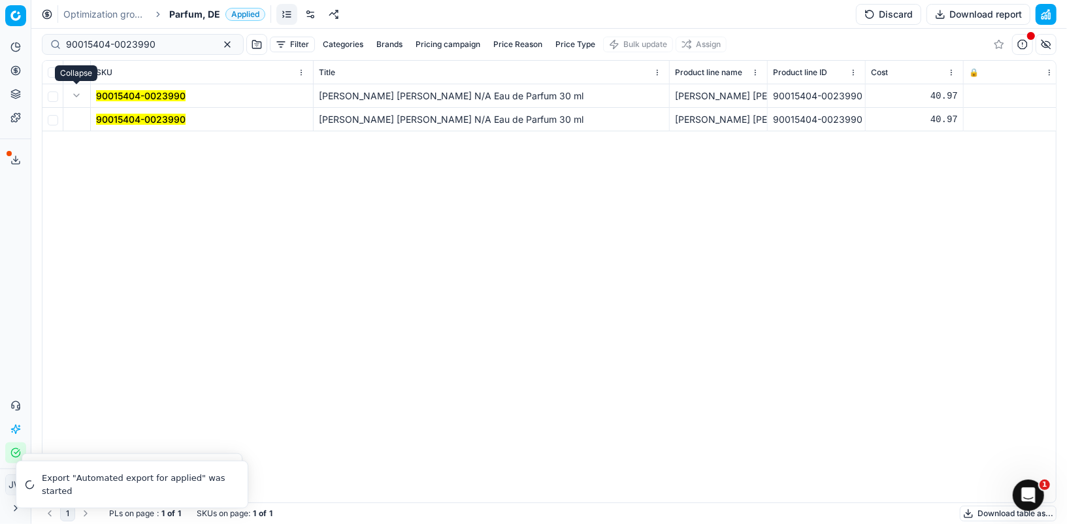
click at [115, 117] on mark "90015404-0023990" at bounding box center [140, 119] width 89 height 11
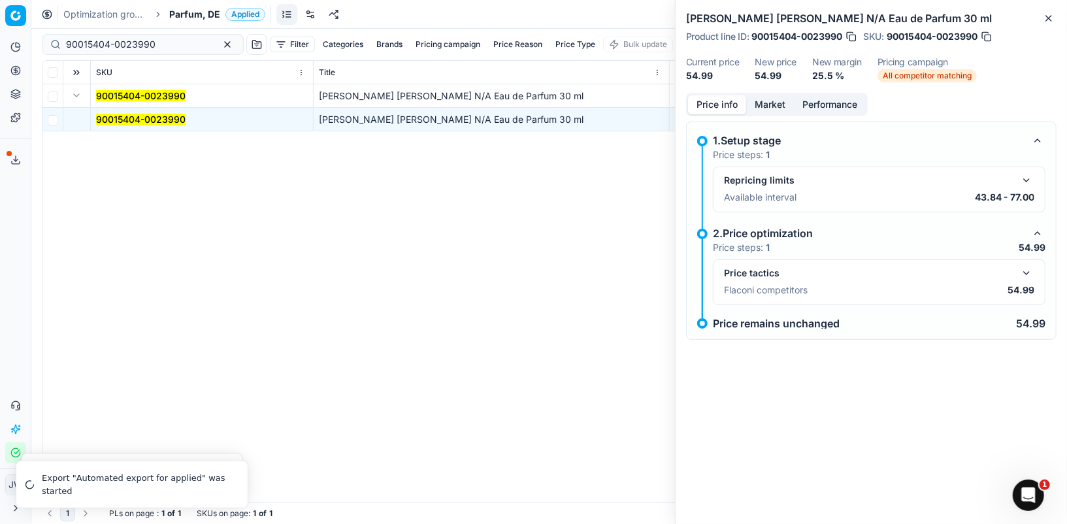
click at [760, 100] on button "Market" at bounding box center [770, 104] width 48 height 19
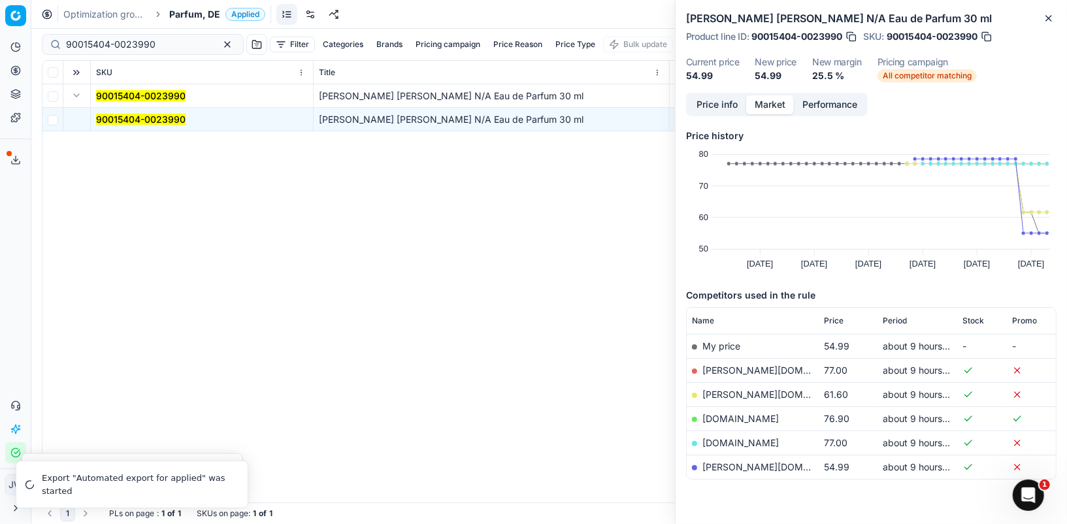
scroll to position [31, 0]
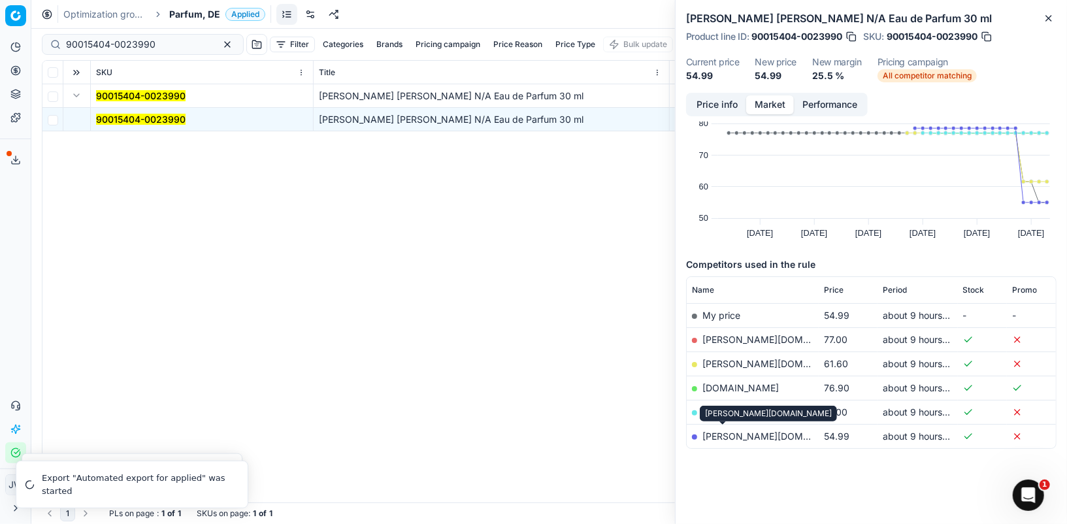
click at [729, 434] on link "pieper.de" at bounding box center [778, 435] width 152 height 11
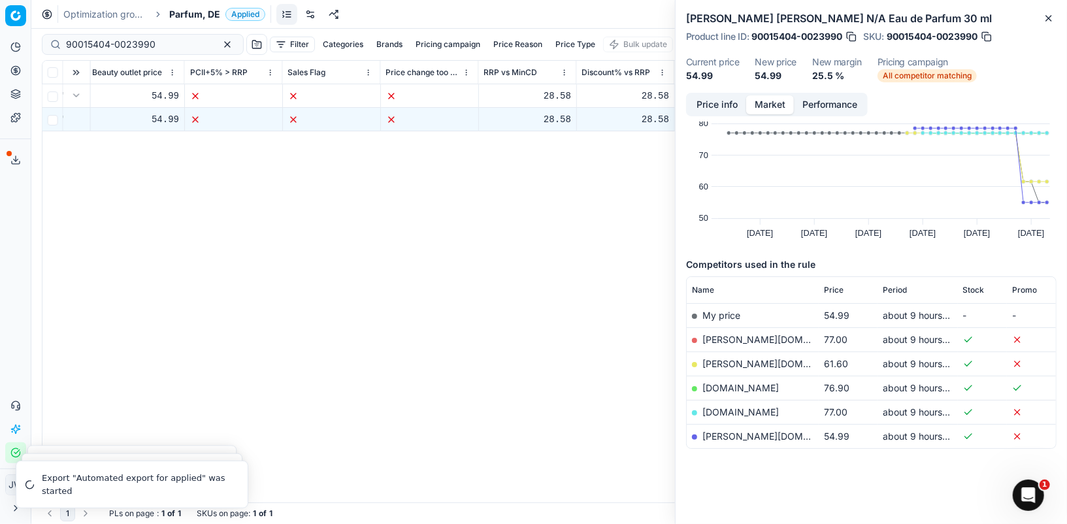
scroll to position [0, 1487]
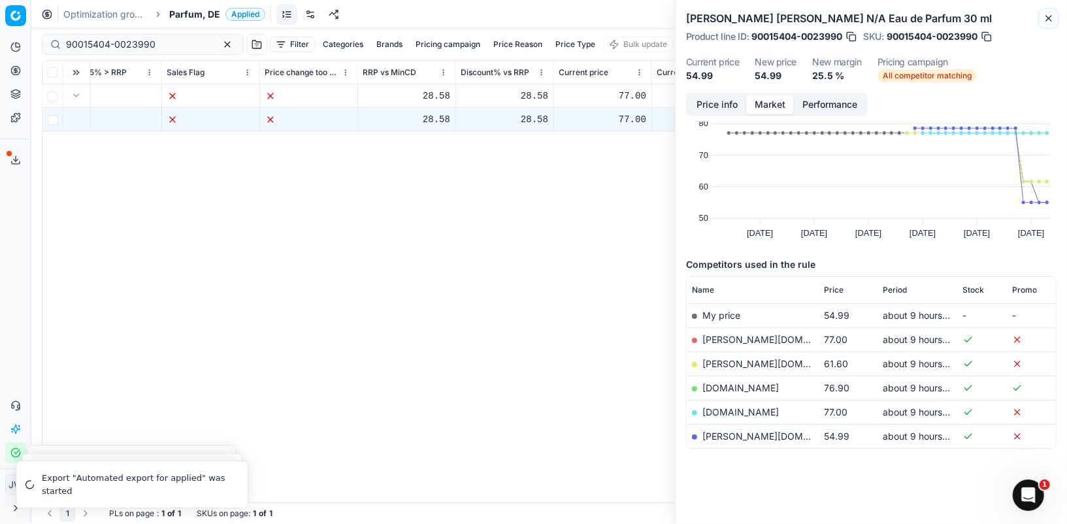
click at [1054, 23] on button "Close" at bounding box center [1049, 18] width 16 height 16
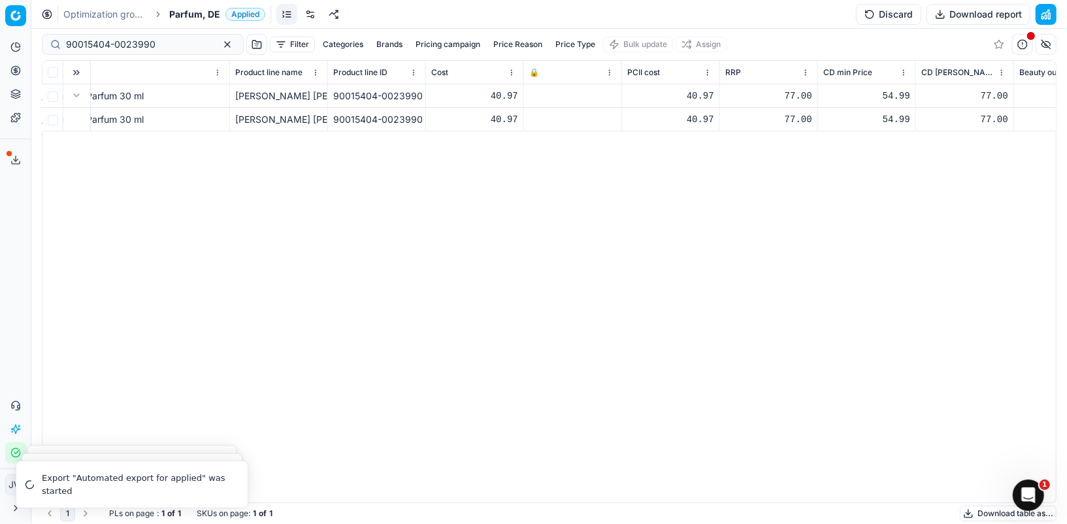
scroll to position [0, 444]
drag, startPoint x: 169, startPoint y: 48, endPoint x: 80, endPoint y: 27, distance: 91.3
click at [80, 27] on div "Optimization groups Parfum, DE Applied Discard Download report 90015404-0023990…" at bounding box center [548, 262] width 1035 height 524
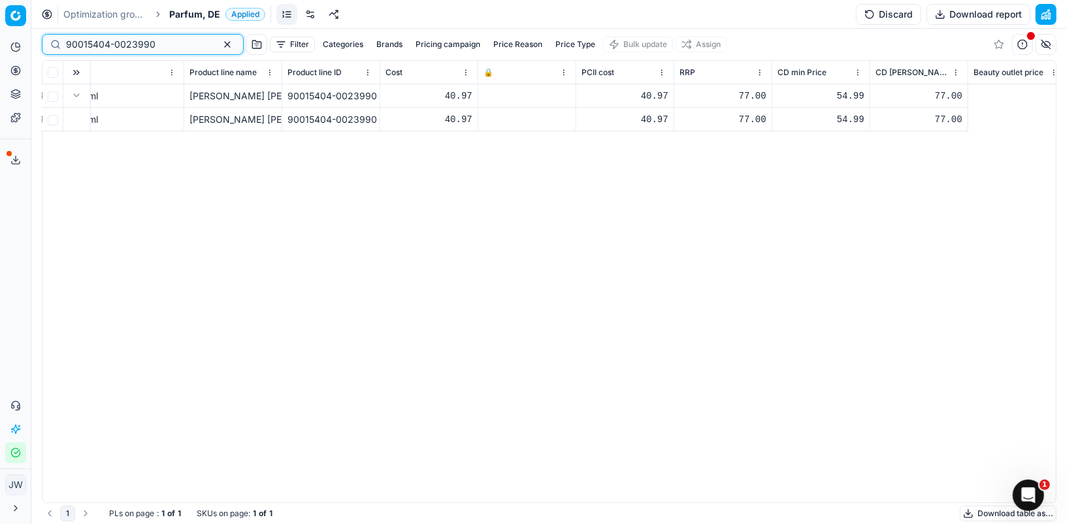
scroll to position [0, 0]
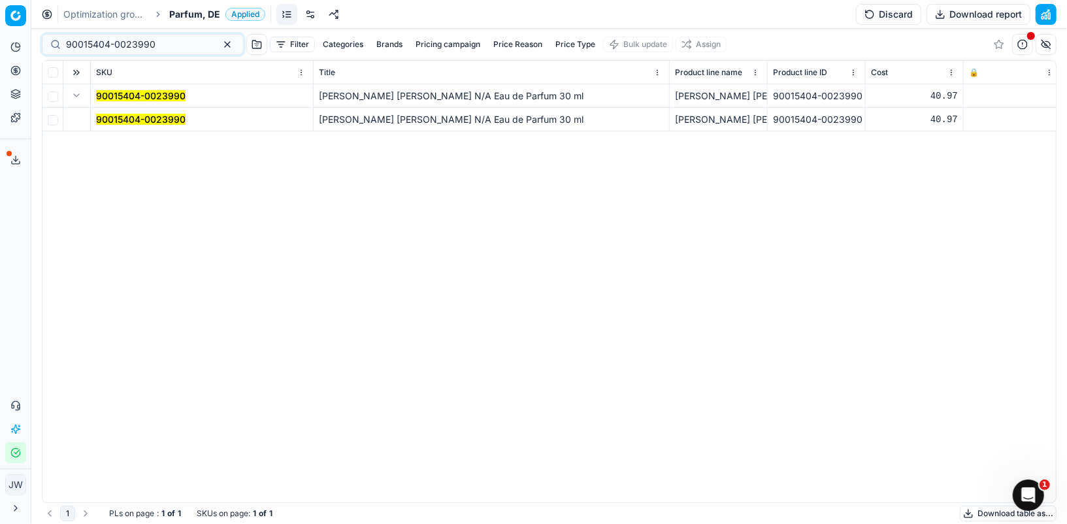
click at [27, 73] on button "Toggle Sidebar" at bounding box center [30, 262] width 10 height 524
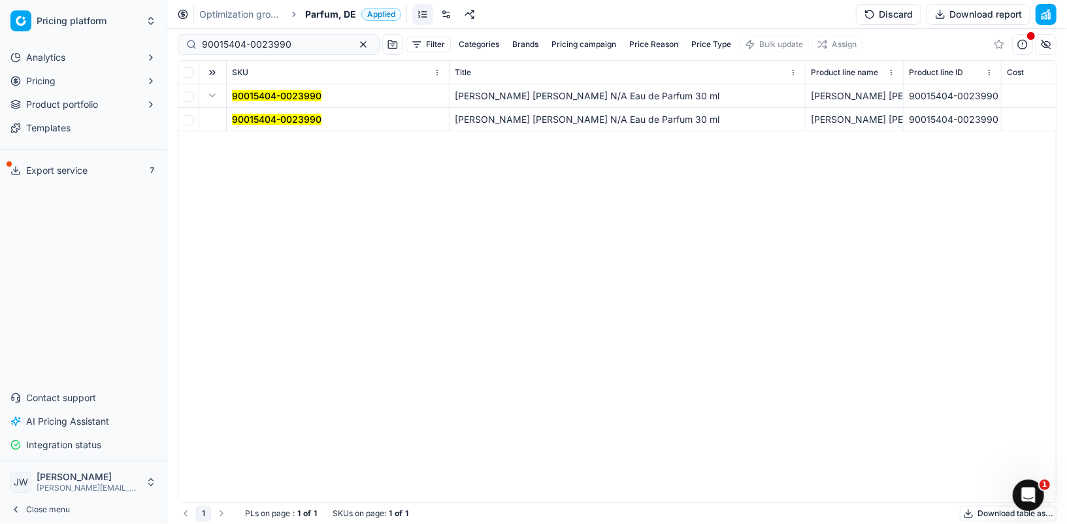
click at [22, 73] on button "Pricing" at bounding box center [83, 81] width 156 height 21
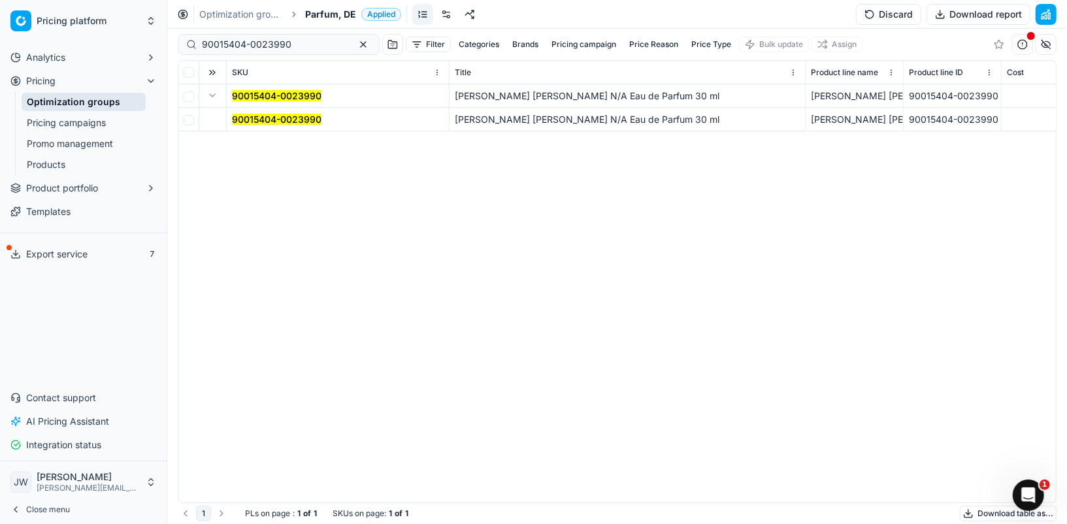
click at [44, 82] on span "Pricing" at bounding box center [40, 80] width 29 height 13
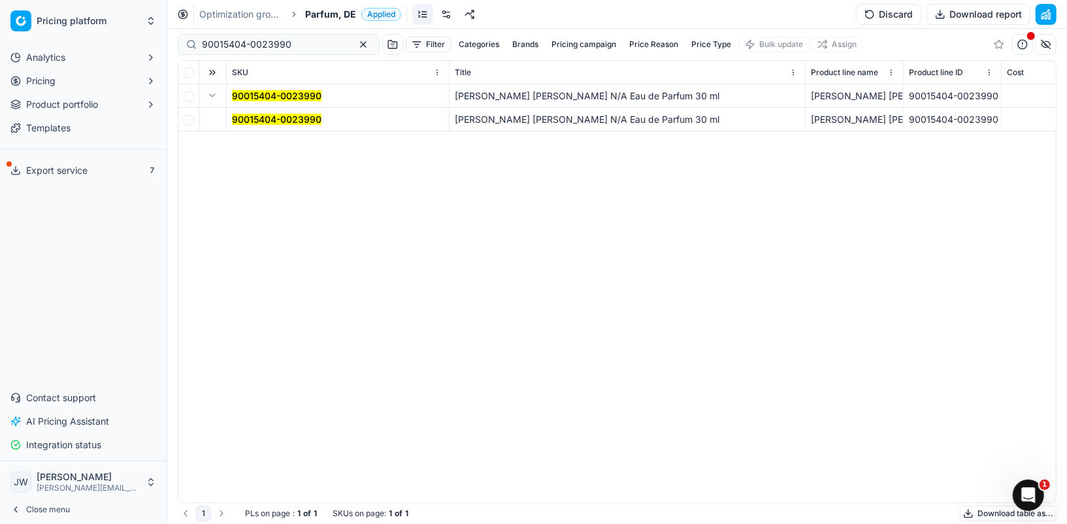
click at [57, 84] on button "Pricing" at bounding box center [83, 81] width 156 height 21
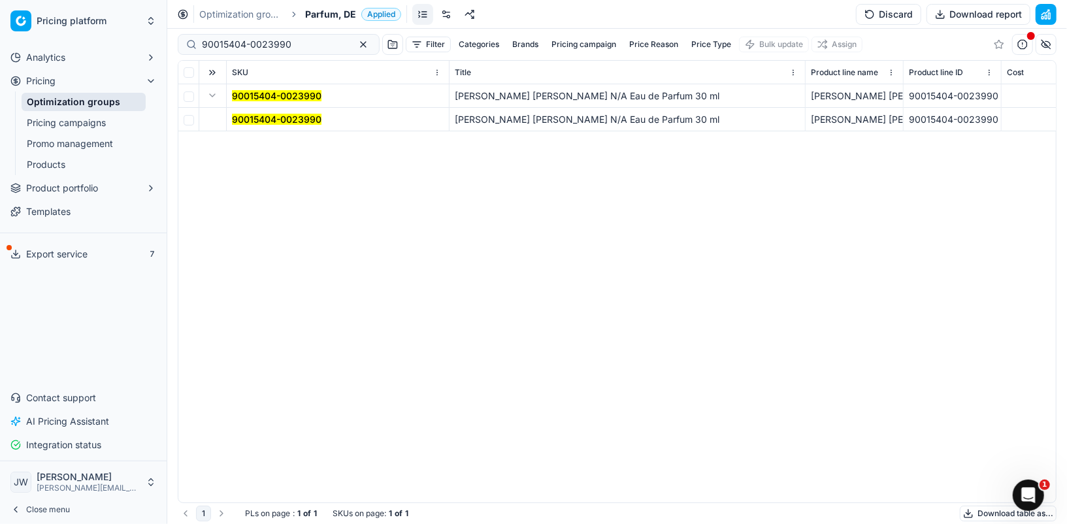
click at [76, 106] on link "Optimization groups" at bounding box center [84, 102] width 124 height 18
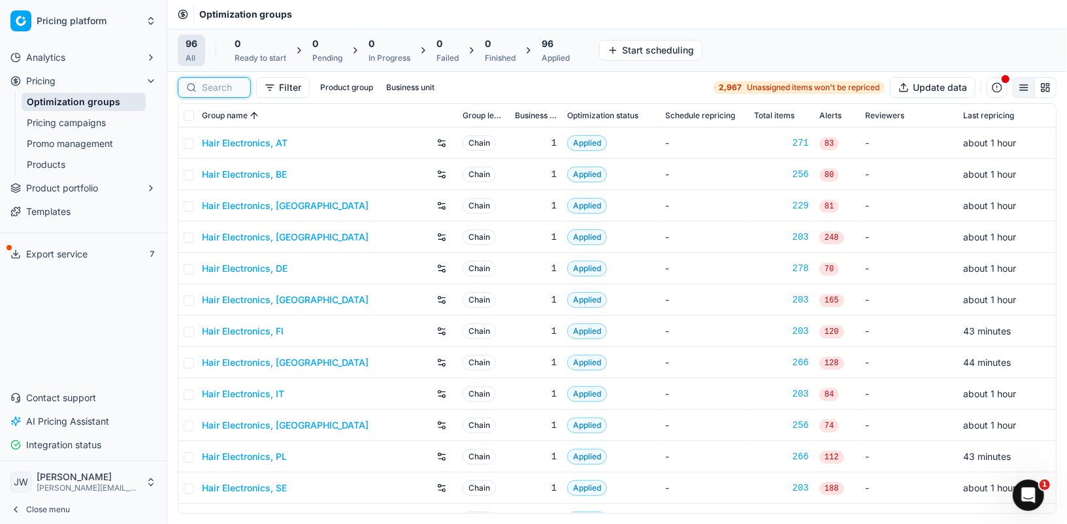
click at [207, 91] on input at bounding box center [222, 87] width 41 height 13
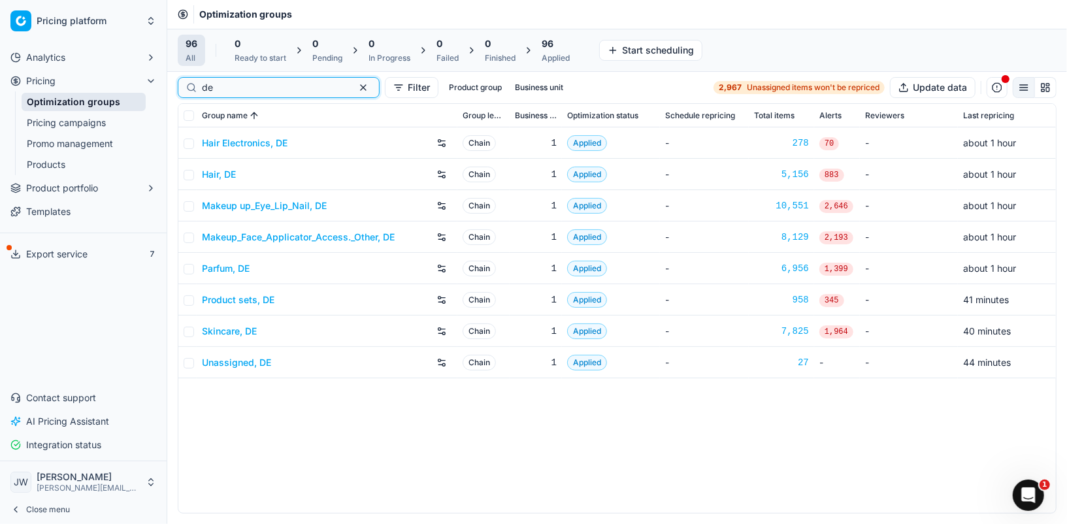
type input "de"
click at [237, 267] on link "Parfum, DE" at bounding box center [226, 268] width 48 height 13
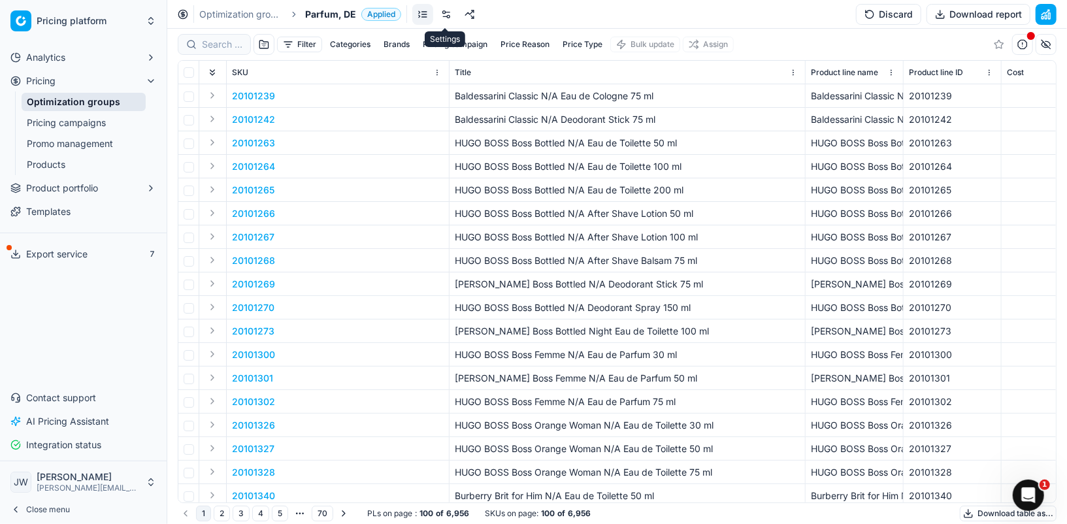
click at [442, 13] on link at bounding box center [446, 14] width 21 height 21
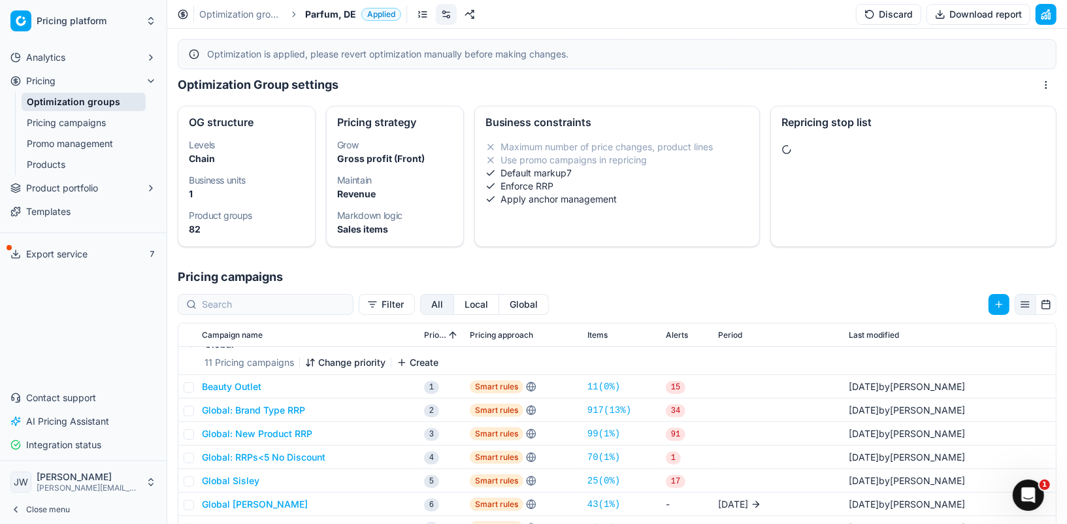
scroll to position [14, 0]
click at [499, 300] on button "Global" at bounding box center [524, 304] width 50 height 21
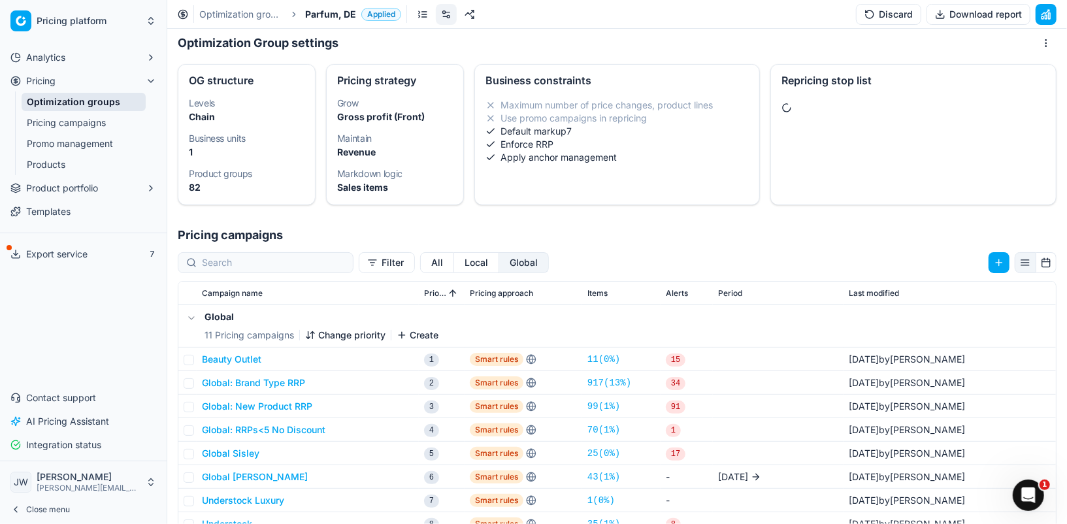
scroll to position [42, 0]
click at [291, 400] on button "Global: New Product RRP" at bounding box center [257, 405] width 110 height 13
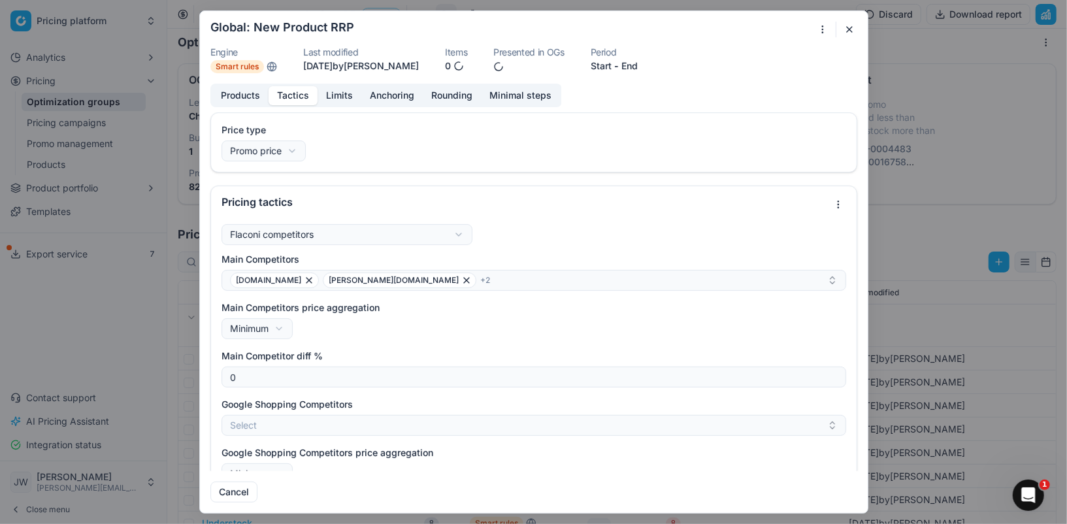
click at [287, 93] on button "Tactics" at bounding box center [292, 95] width 49 height 19
click at [847, 29] on button "button" at bounding box center [849, 30] width 16 height 16
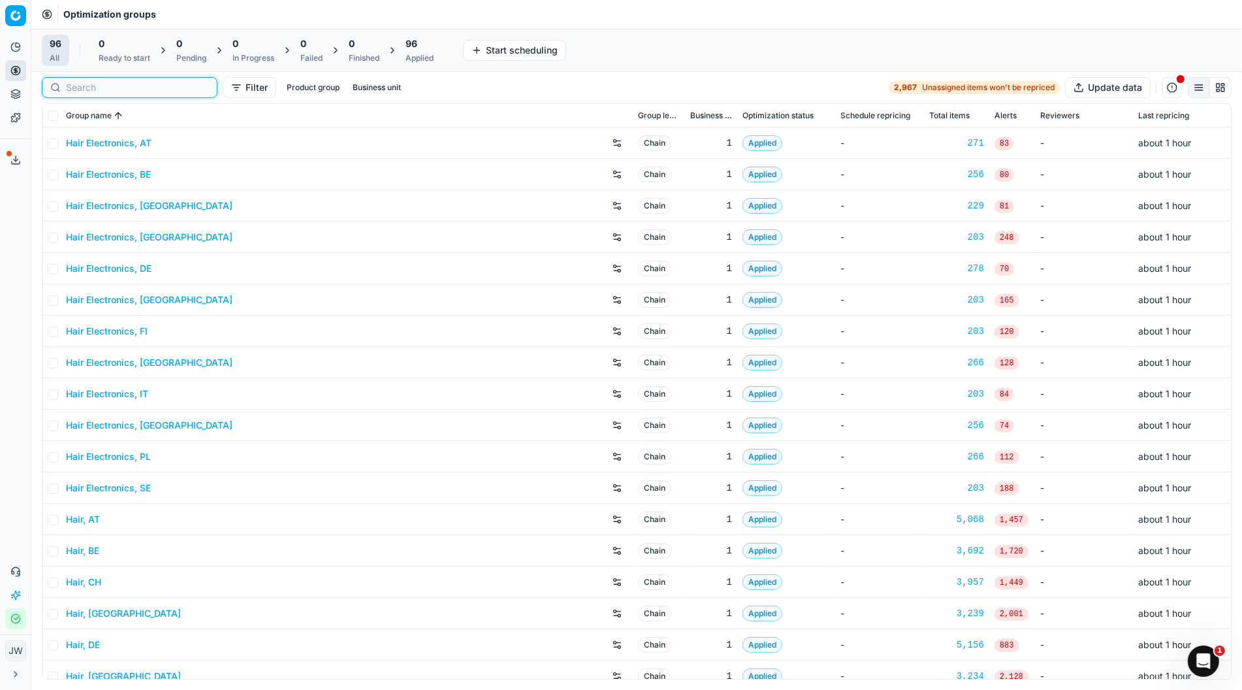
click at [80, 88] on input at bounding box center [137, 87] width 143 height 13
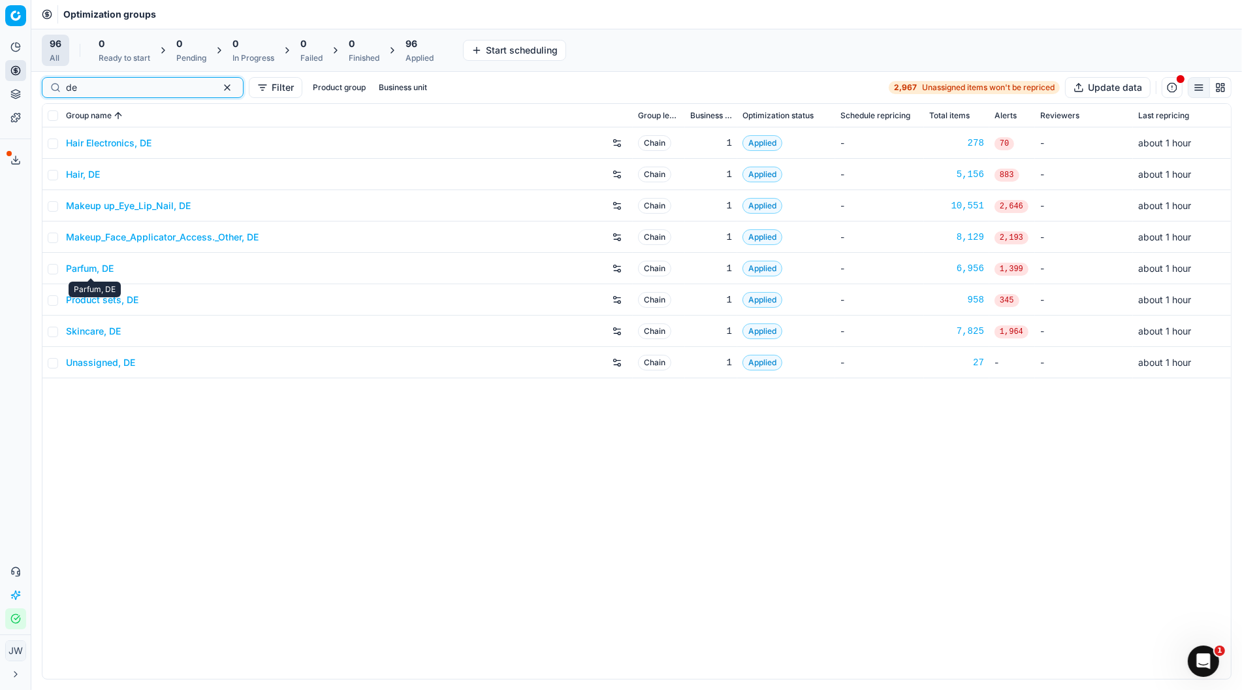
type input "de"
click at [90, 269] on link "Parfum, DE" at bounding box center [90, 268] width 48 height 13
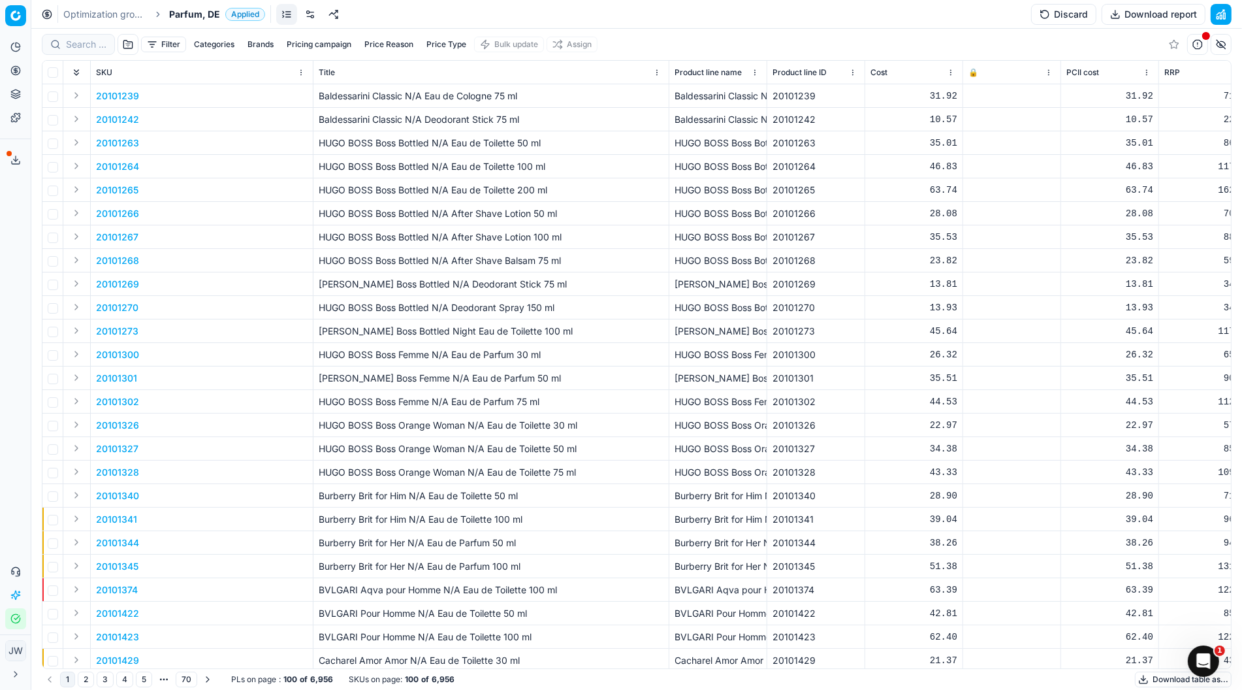
click at [300, 10] on link at bounding box center [310, 14] width 21 height 21
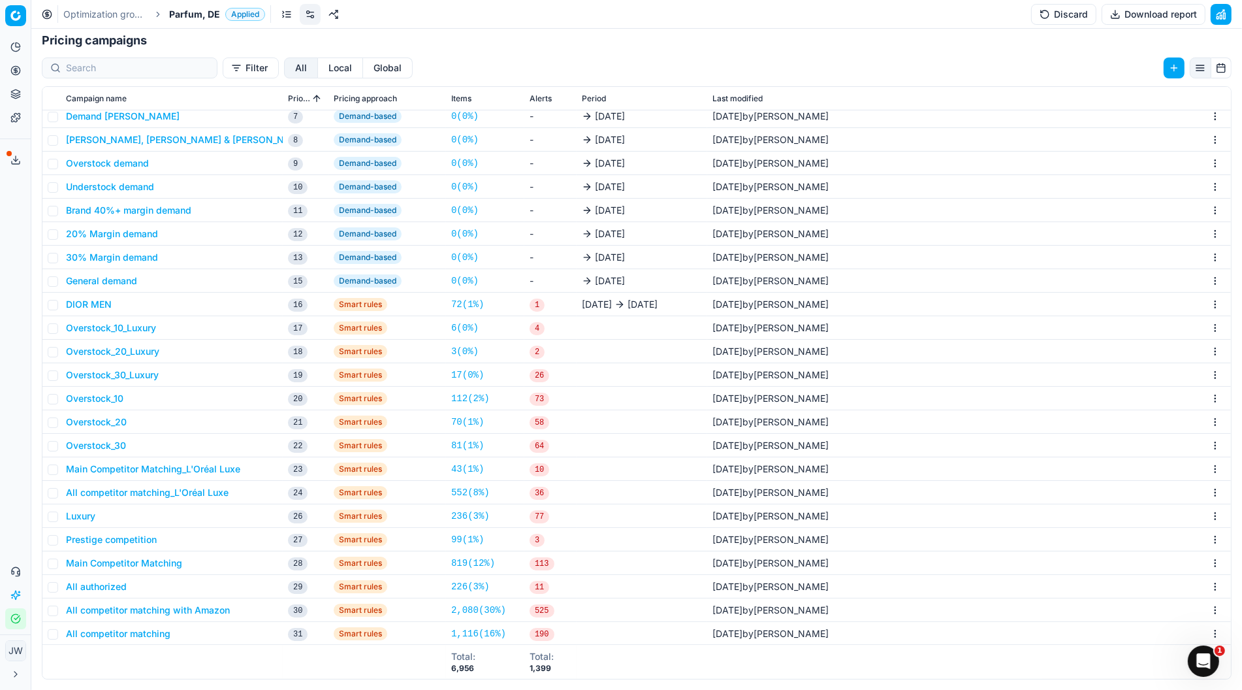
scroll to position [462, 0]
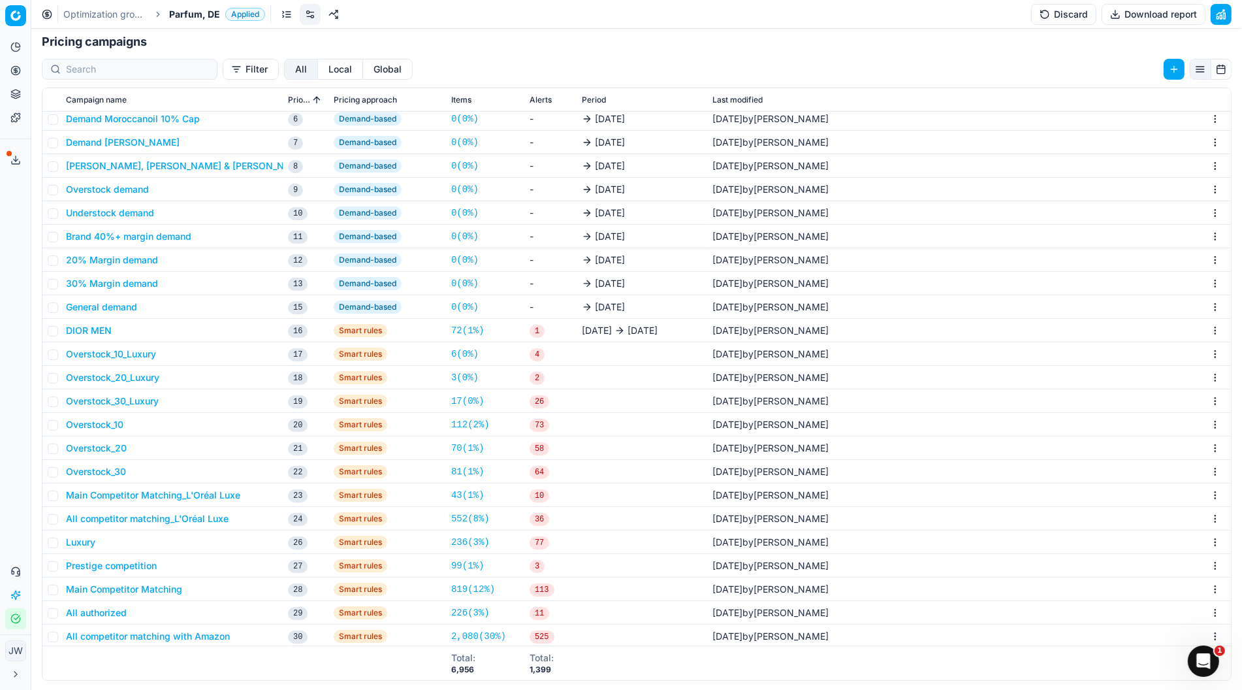
click at [11, 72] on icon at bounding box center [15, 70] width 10 height 10
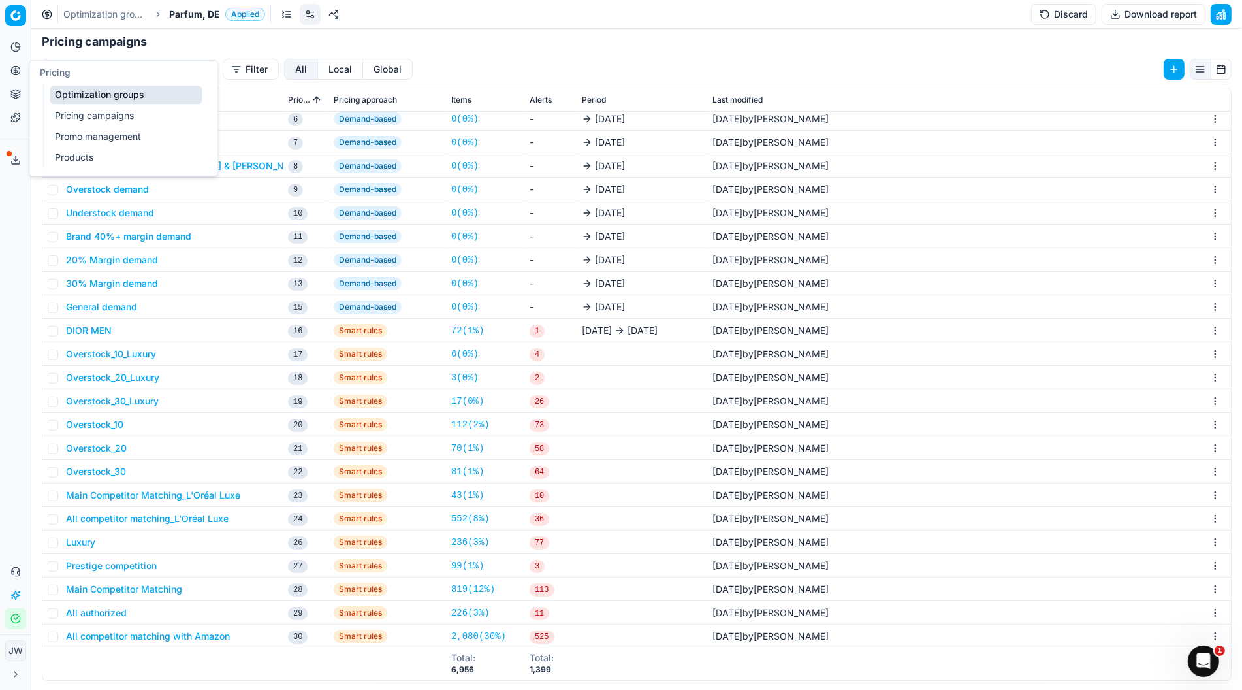
click at [83, 95] on link "Optimization groups" at bounding box center [126, 95] width 152 height 18
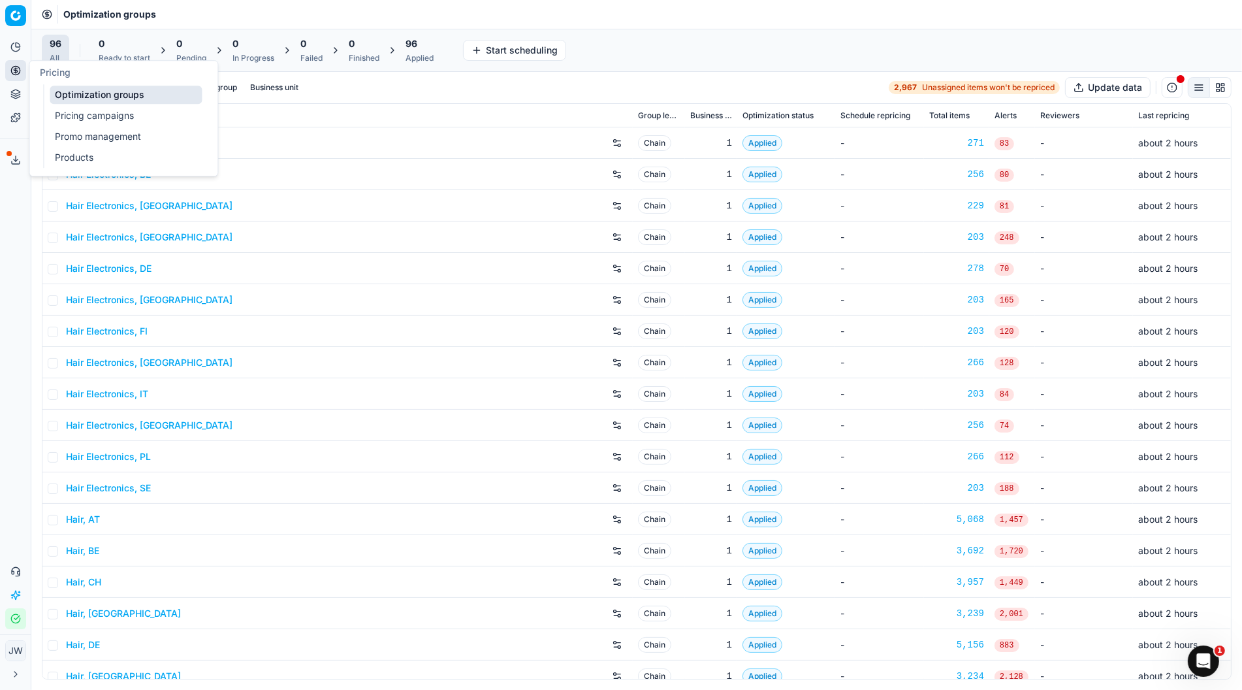
click at [89, 83] on div "Pricing" at bounding box center [123, 73] width 188 height 24
click at [84, 95] on div at bounding box center [78, 87] width 73 height 21
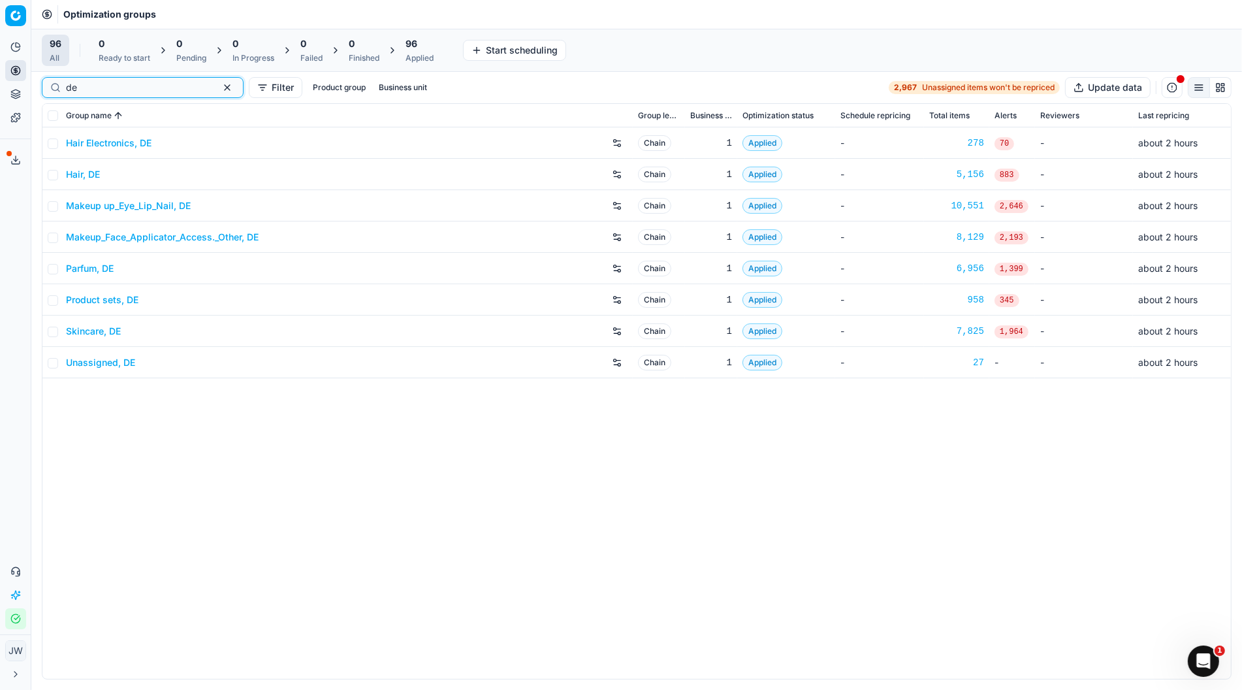
type input "de"
click at [101, 270] on link "Parfum, DE" at bounding box center [90, 268] width 48 height 13
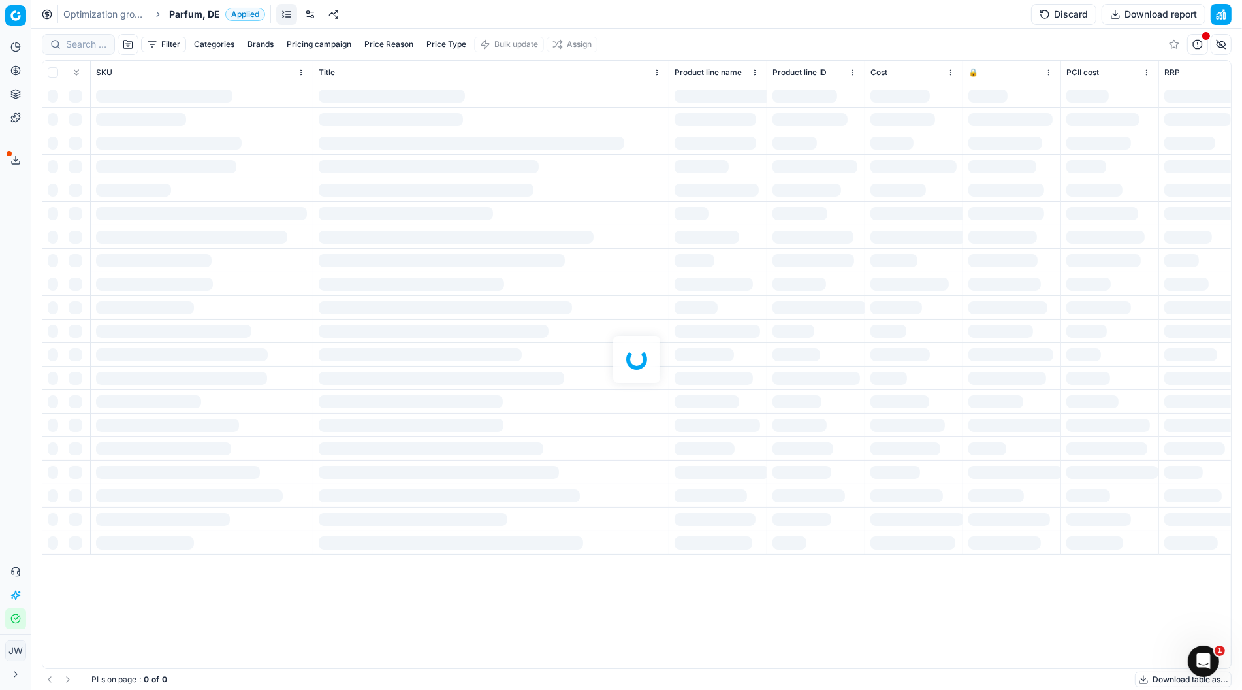
click at [311, 14] on link at bounding box center [310, 14] width 21 height 21
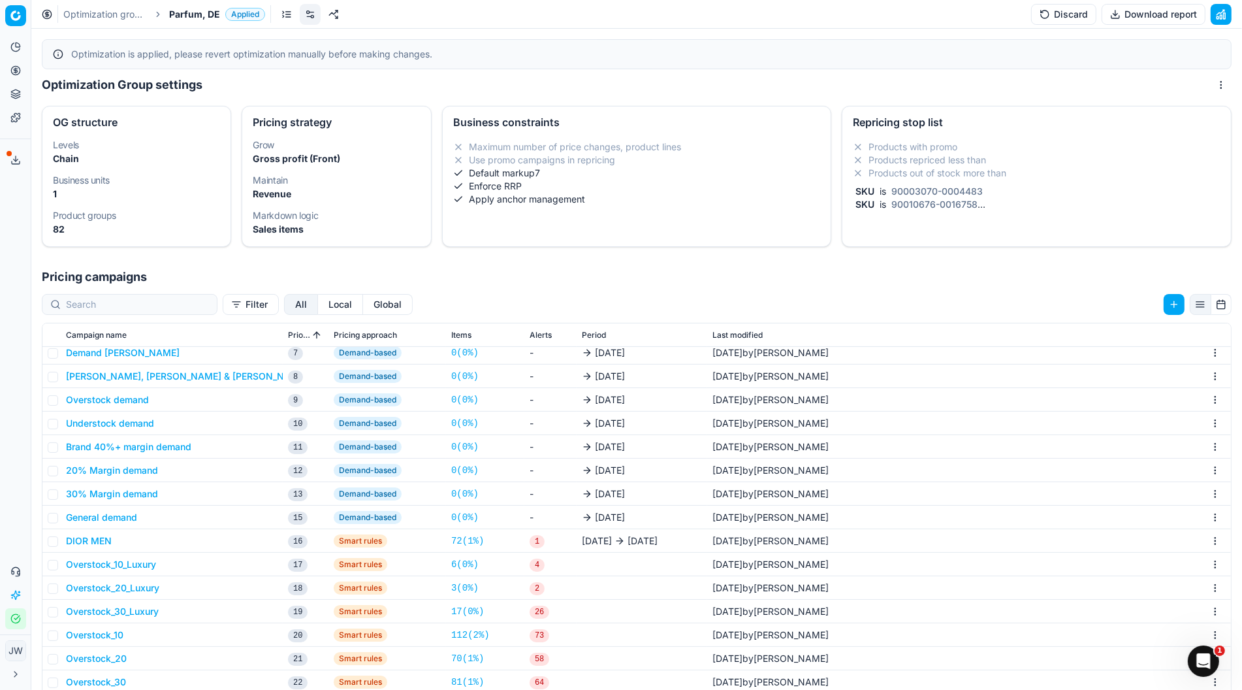
scroll to position [236, 0]
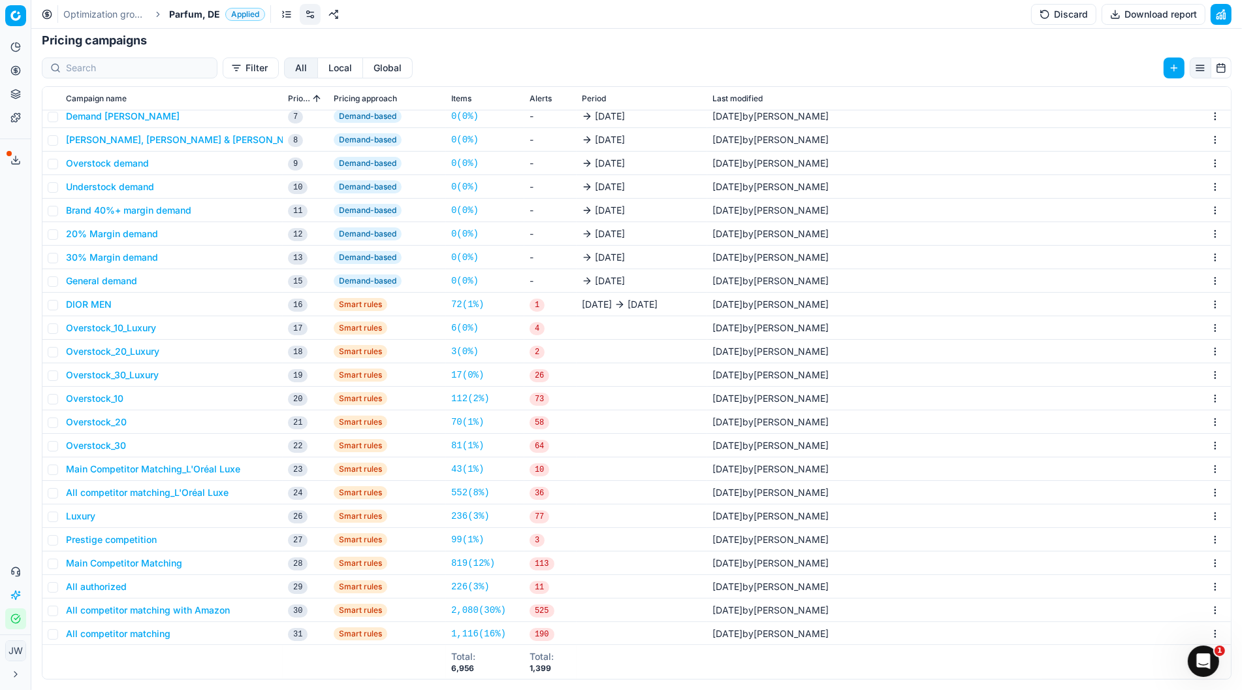
click at [117, 609] on button "All competitor matching with Amazon" at bounding box center [148, 610] width 164 height 13
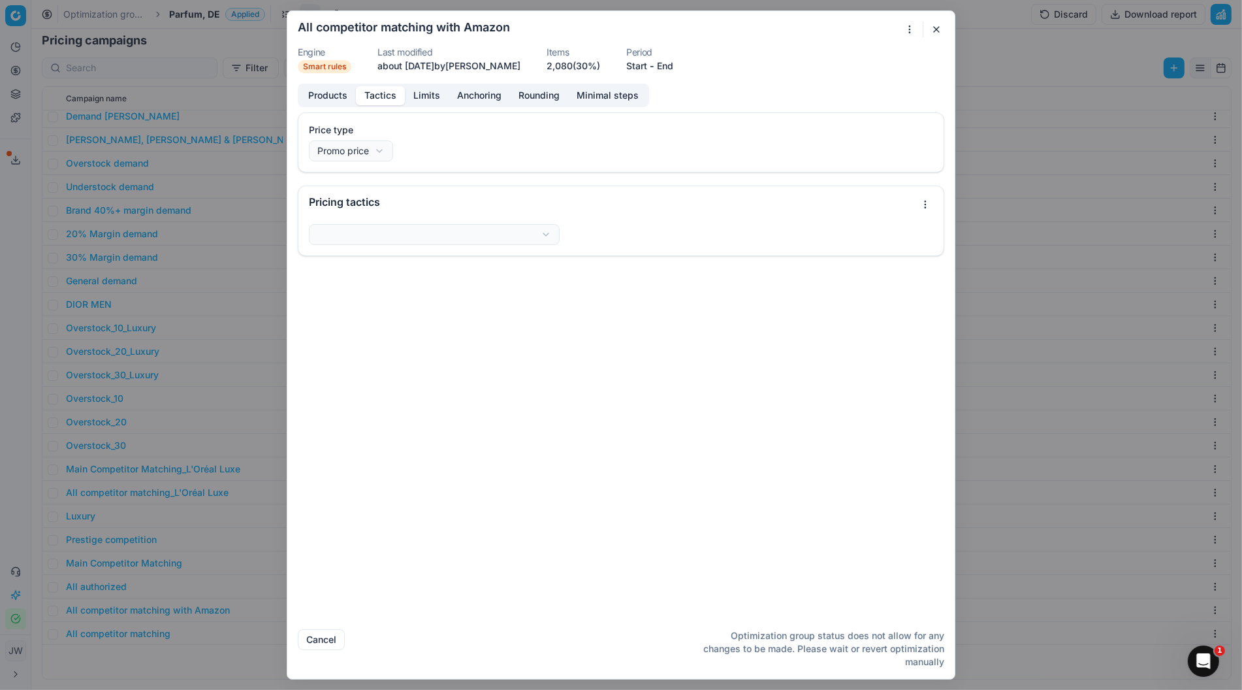
click at [385, 92] on button "Tactics" at bounding box center [380, 95] width 49 height 19
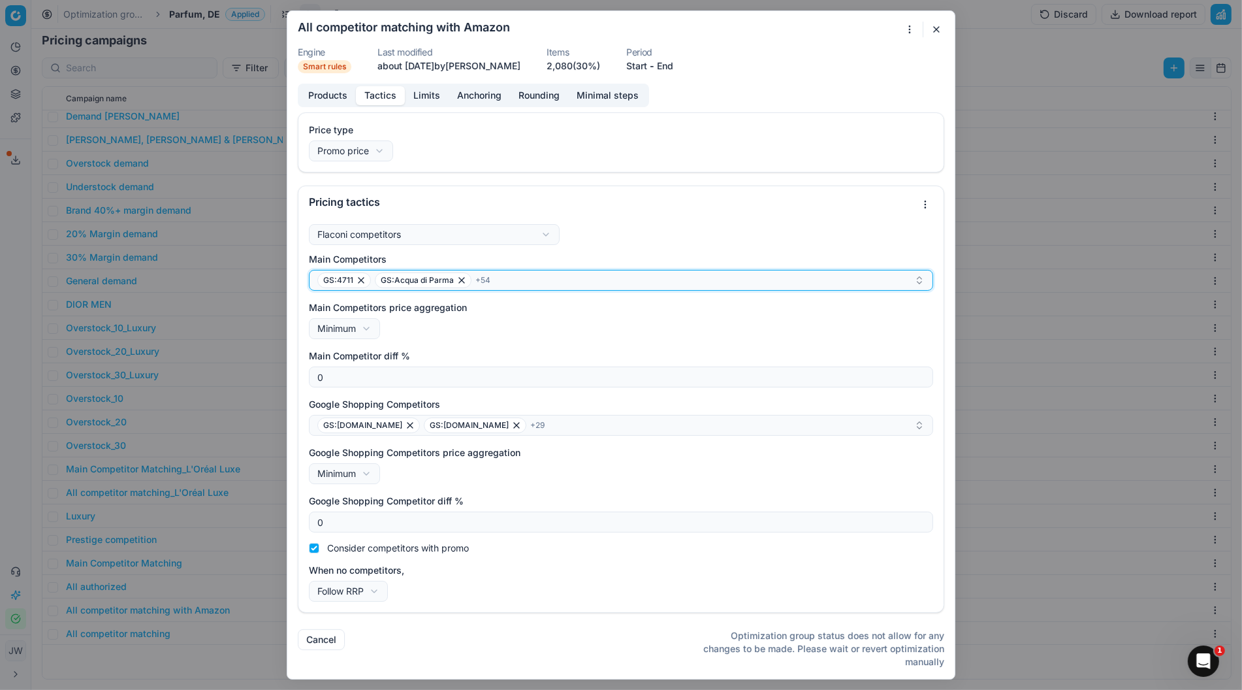
click at [527, 279] on div "GS:4711 GS:Acqua di Parma + 54" at bounding box center [615, 280] width 597 height 16
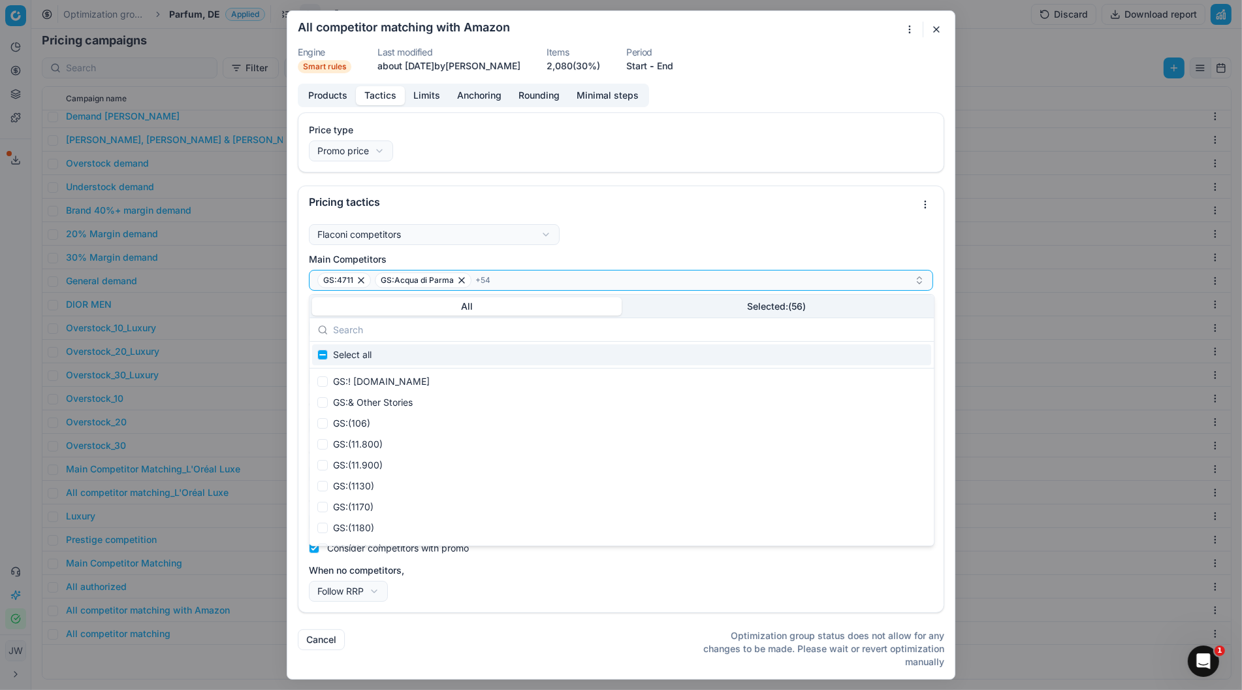
click at [444, 329] on input "text" at bounding box center [629, 330] width 593 height 26
type input "s"
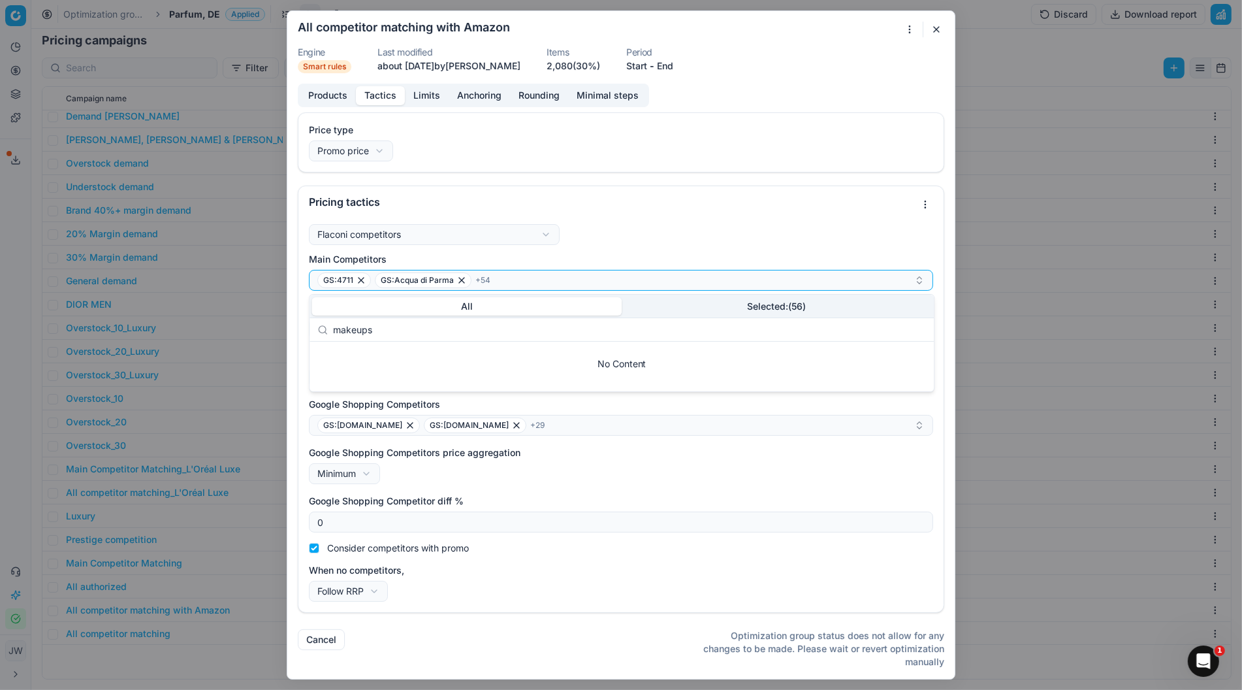
type input "makeup"
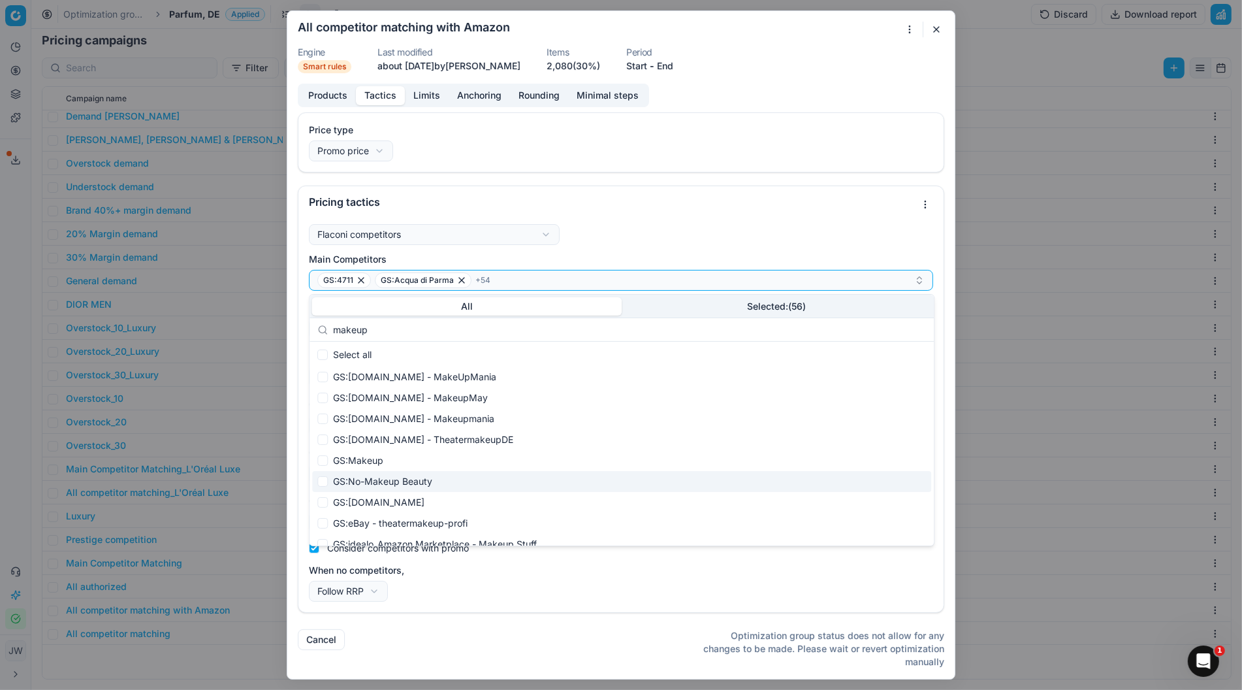
scroll to position [0, 0]
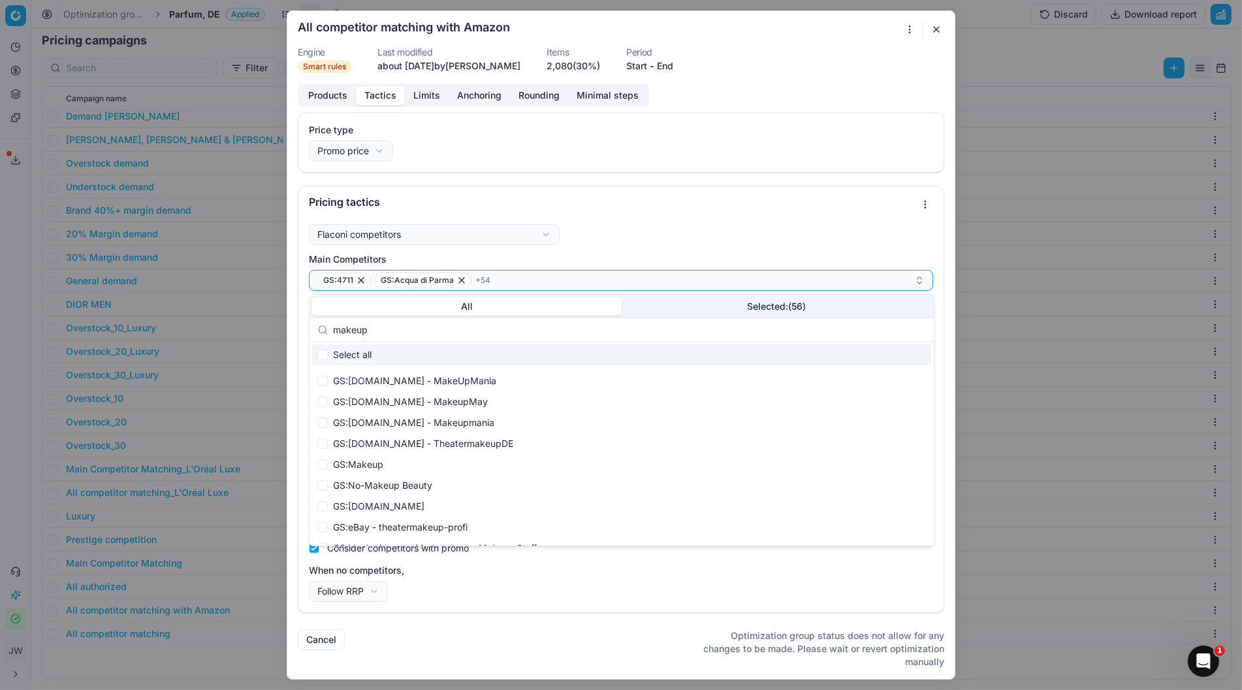
click at [939, 29] on button "button" at bounding box center [937, 30] width 16 height 16
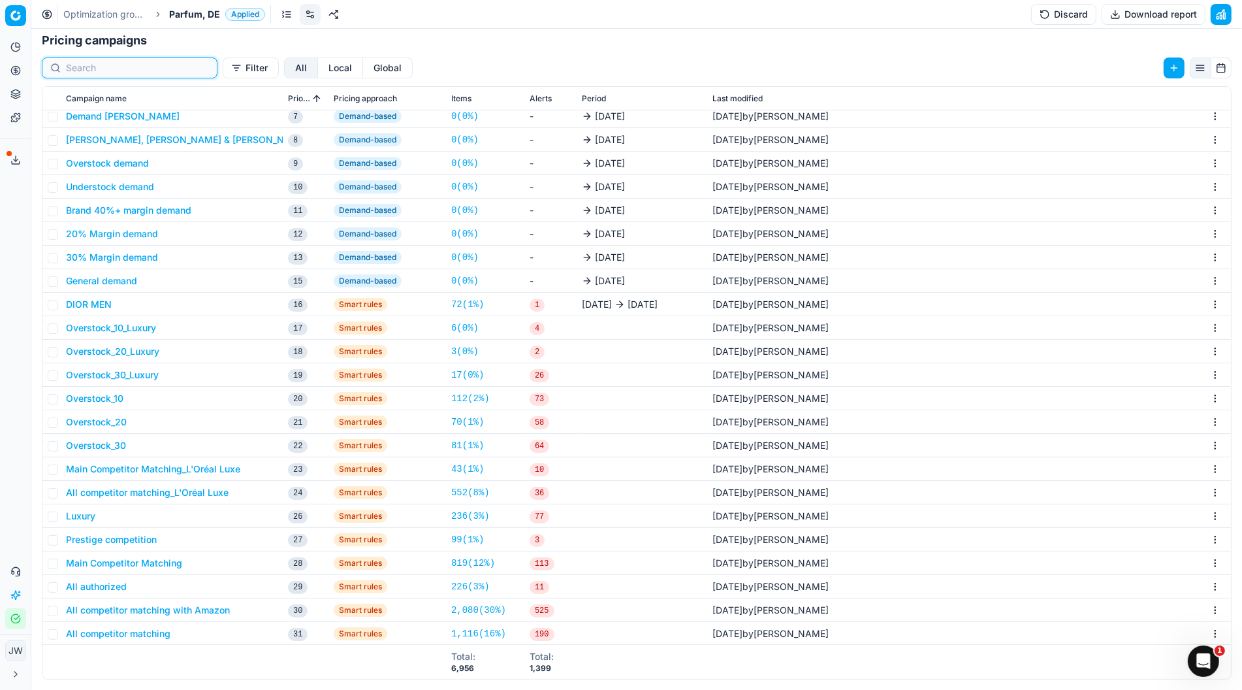
click at [105, 63] on input at bounding box center [137, 67] width 143 height 13
click at [137, 632] on button "All competitor matching" at bounding box center [118, 633] width 105 height 13
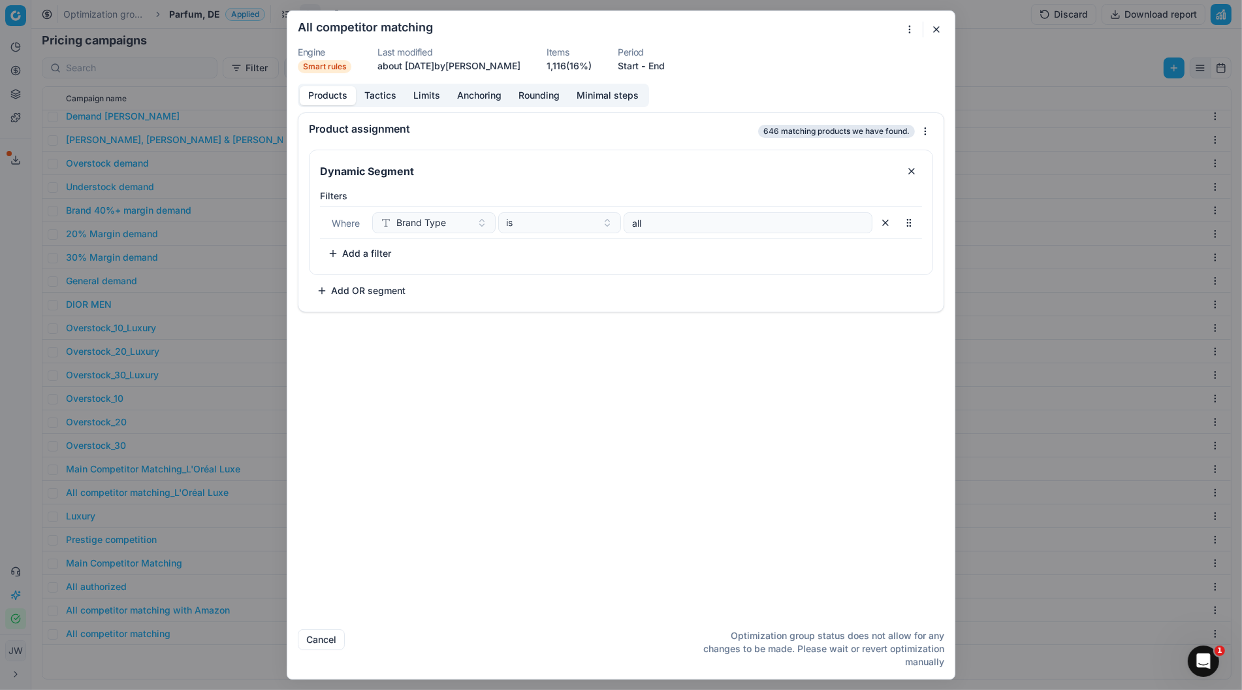
click at [385, 96] on button "Tactics" at bounding box center [380, 95] width 49 height 19
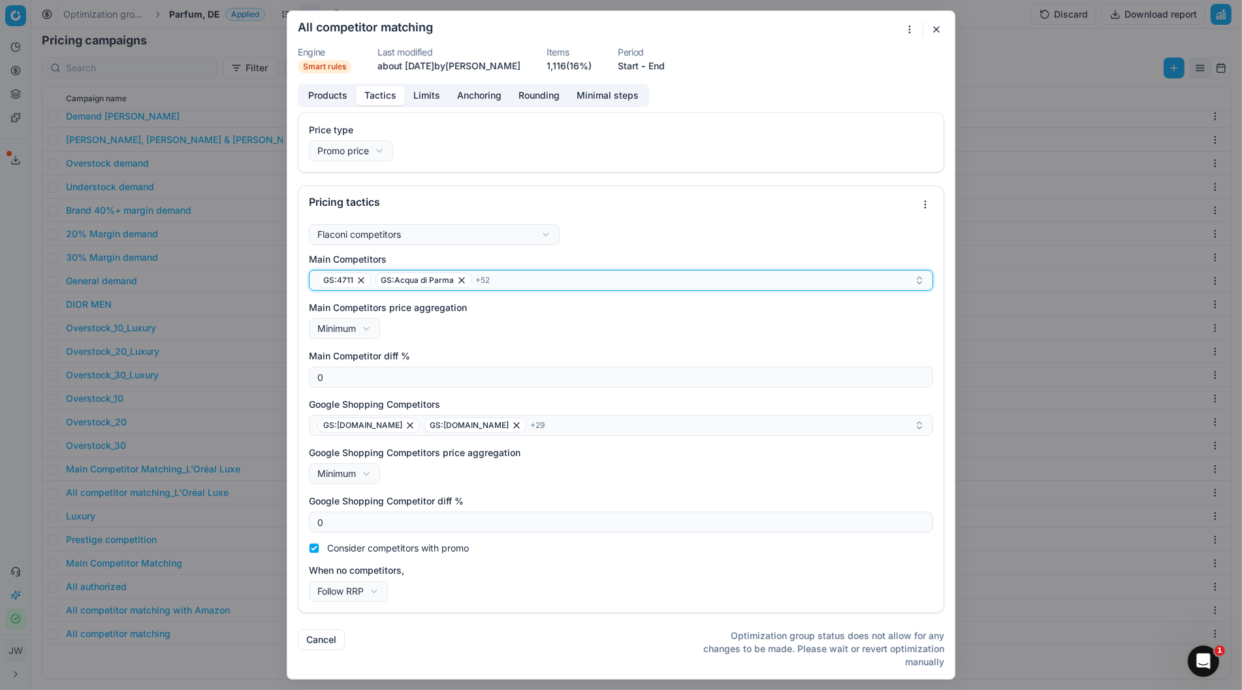
click at [564, 278] on div "GS:4711 GS:Acqua di Parma + 52" at bounding box center [615, 280] width 597 height 16
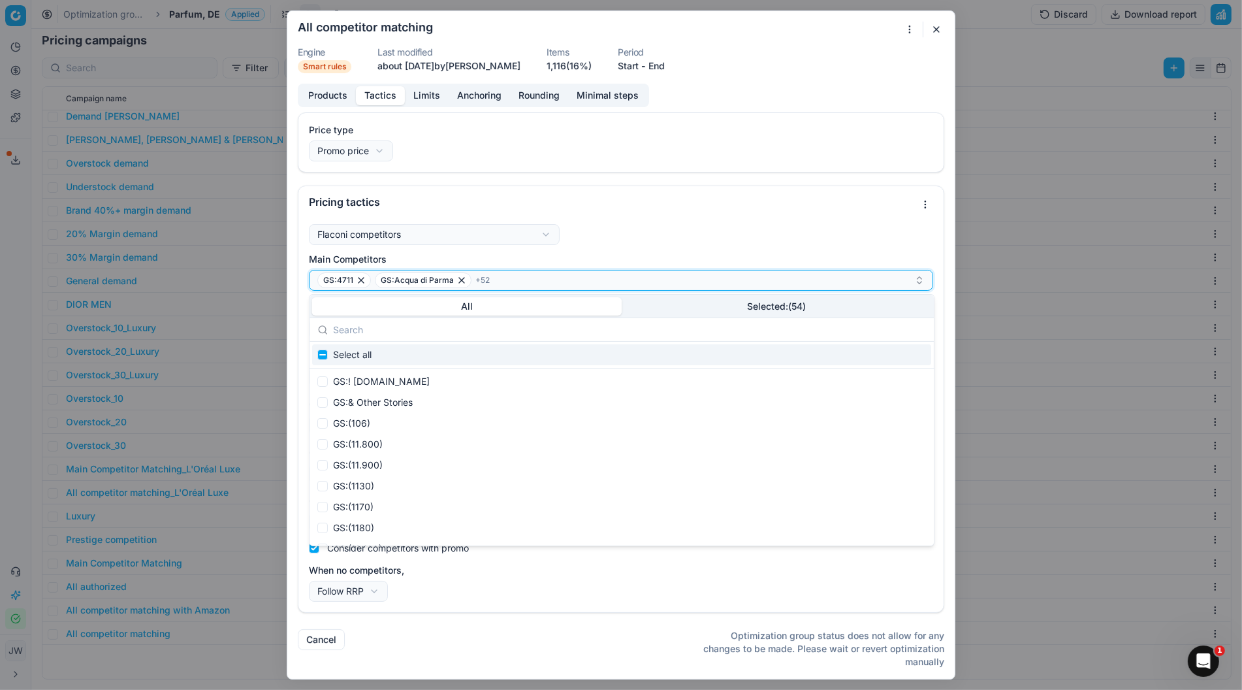
click at [564, 278] on div "GS:4711 GS:Acqua di Parma + 52" at bounding box center [615, 280] width 597 height 16
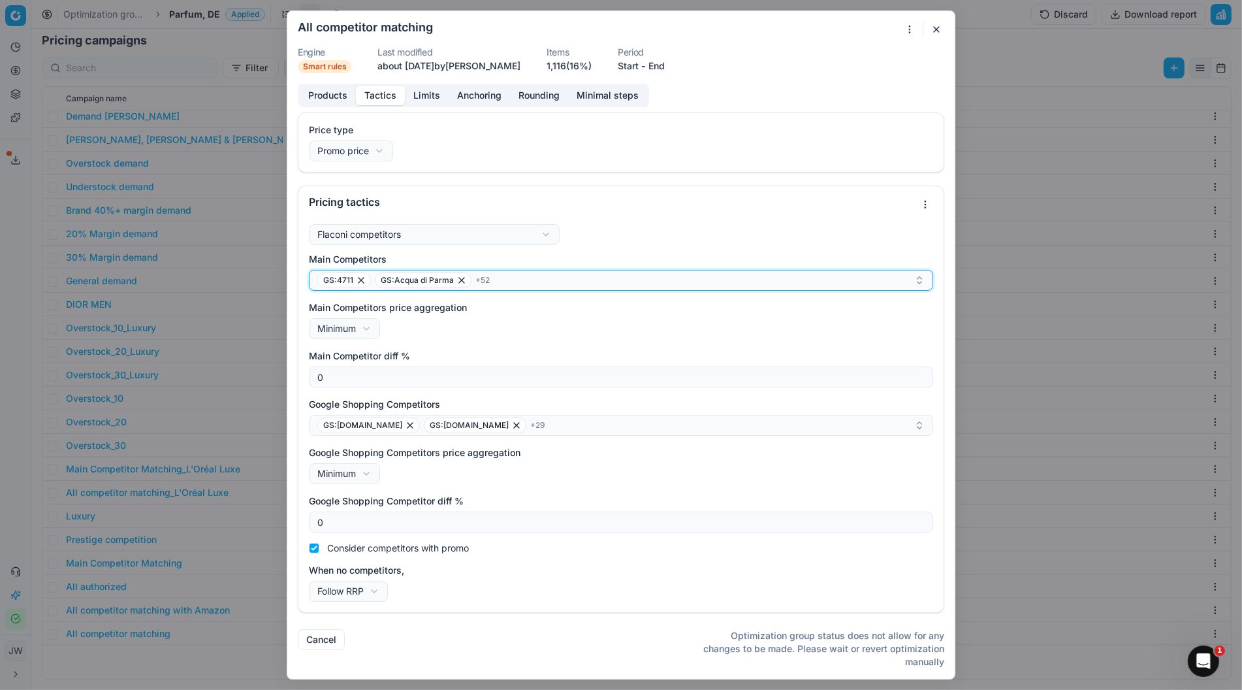
click at [542, 285] on div "GS:4711 GS:Acqua di Parma + 52" at bounding box center [615, 280] width 597 height 16
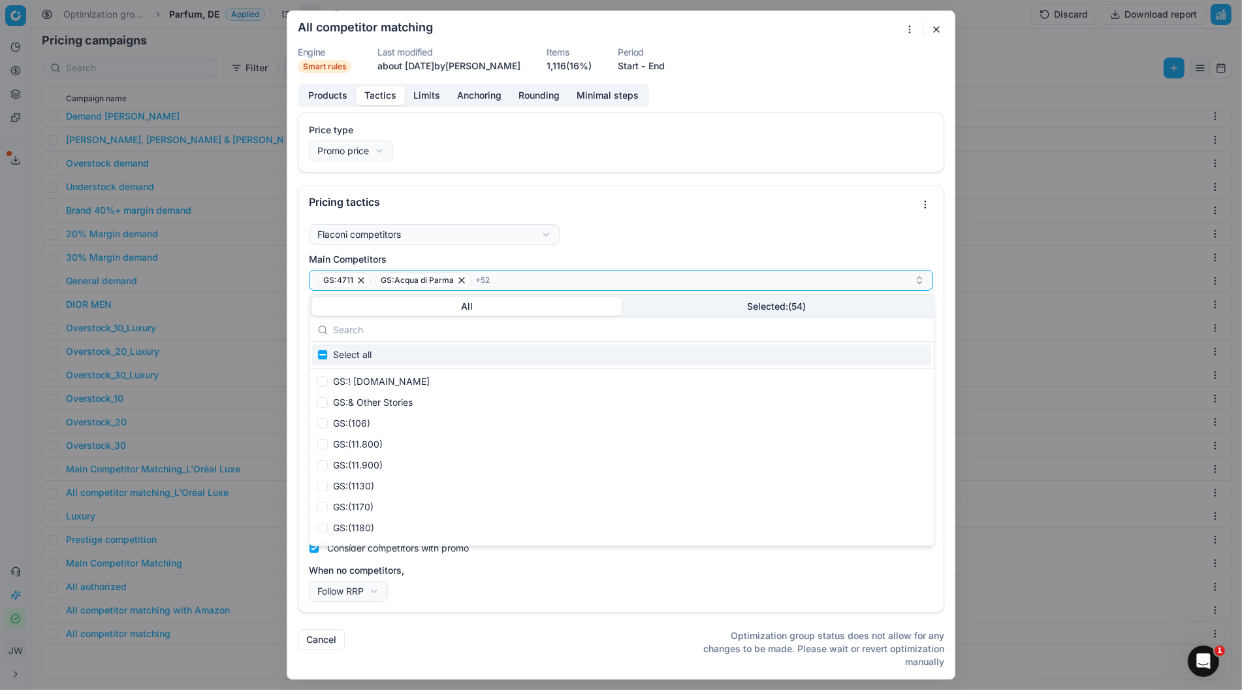
click at [417, 336] on input "text" at bounding box center [629, 330] width 593 height 26
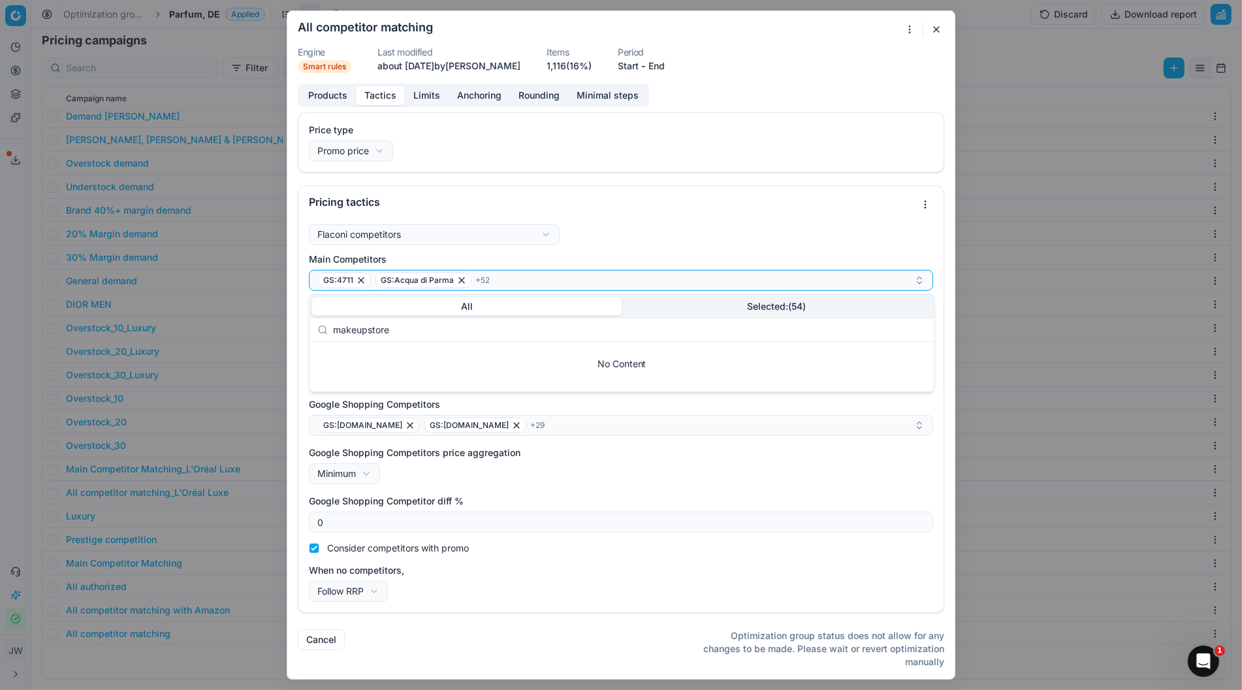
type input "makeupstore"
